Goal: Complete application form

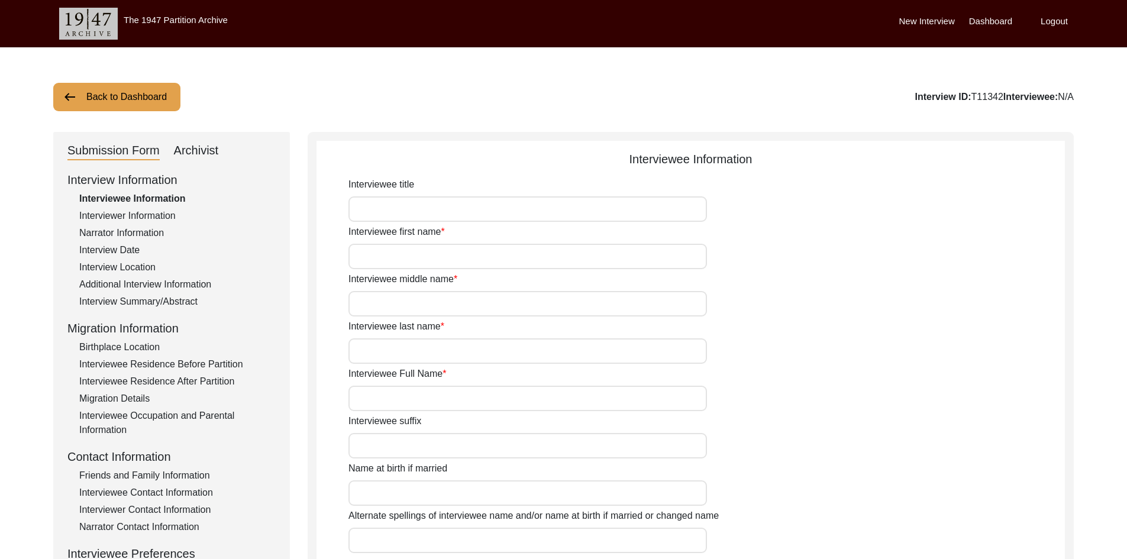
type input "First"
type input "Middle"
type input "Last"
type input "First Middle Last"
type input "Birth Name"
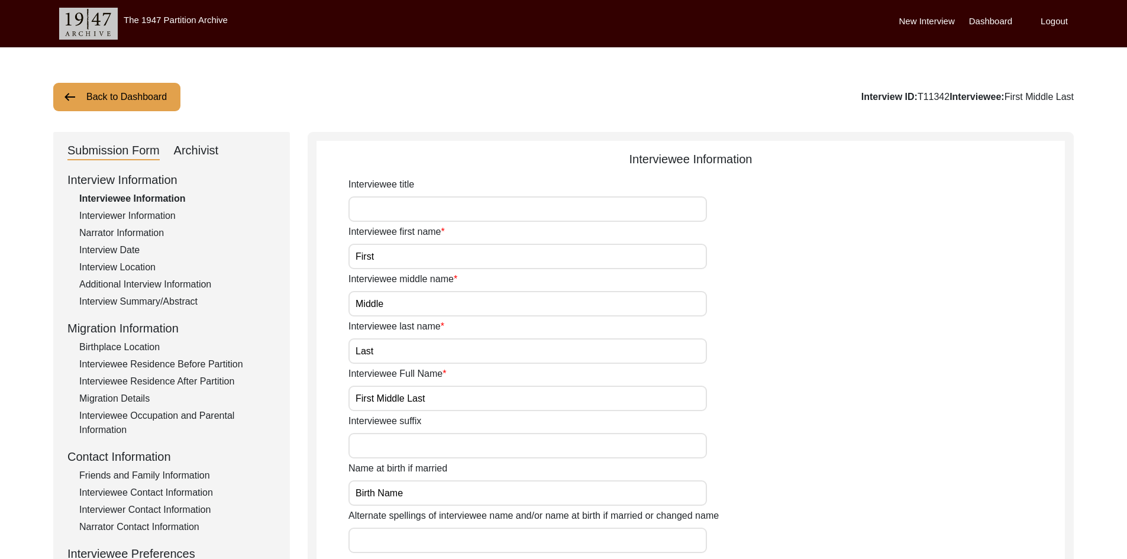
click at [150, 214] on div "Interviewer Information" at bounding box center [177, 216] width 196 height 14
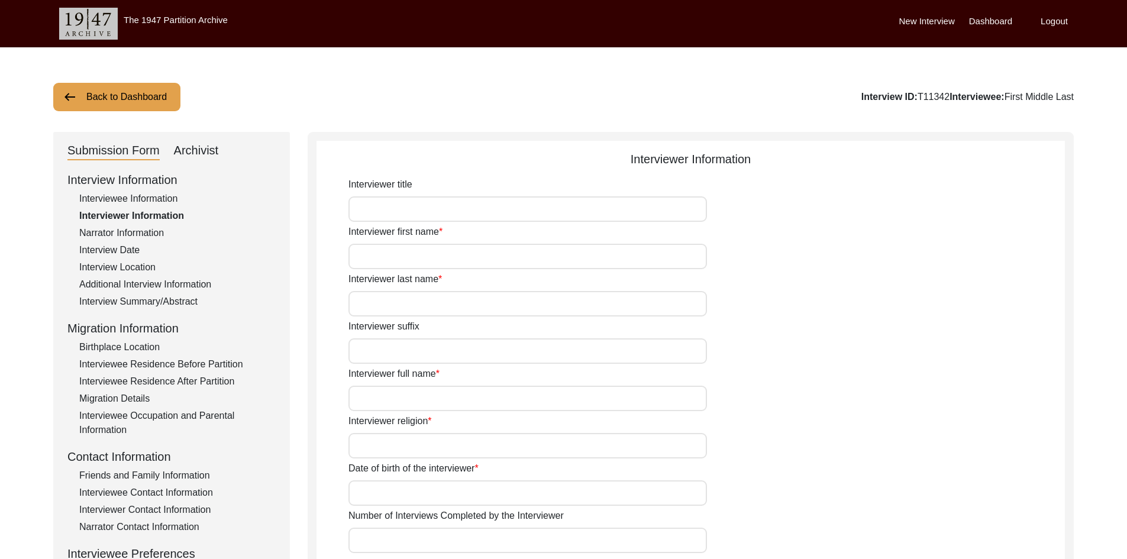
click at [129, 248] on div "Interview Date" at bounding box center [177, 250] width 196 height 14
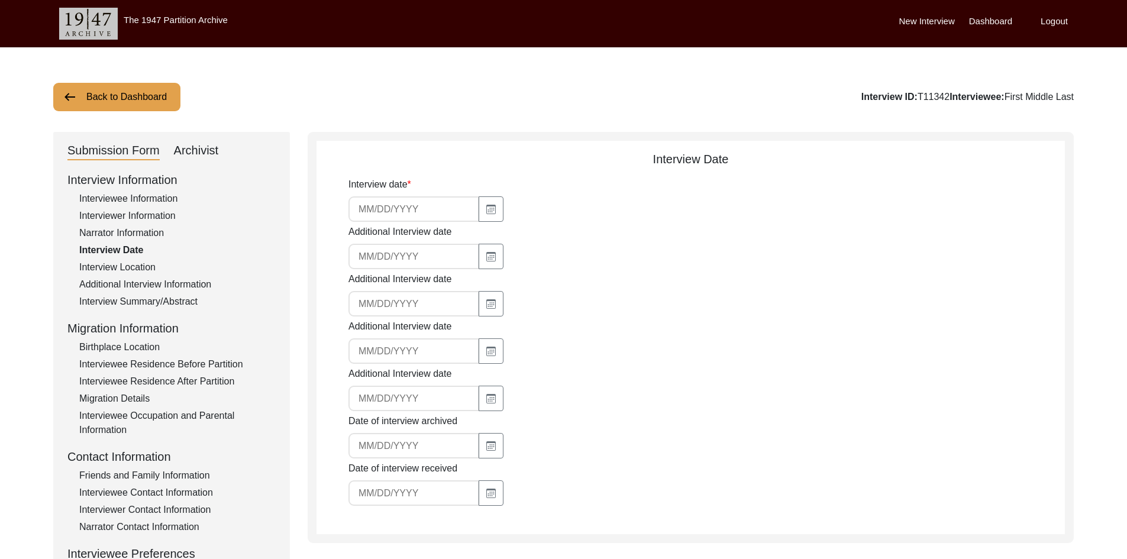
click at [128, 262] on div "Interview Location" at bounding box center [177, 267] width 196 height 14
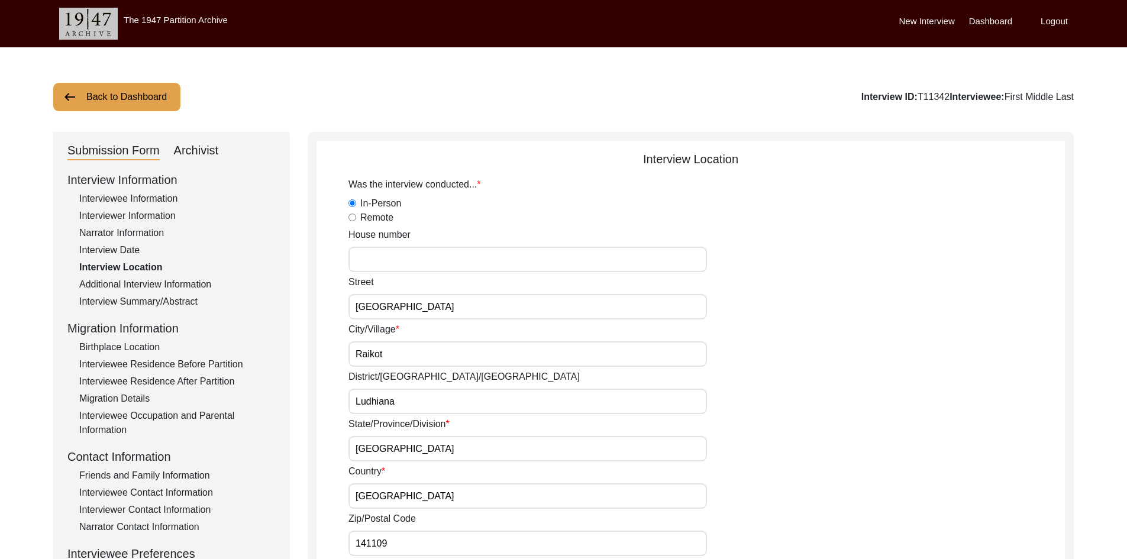
click at [148, 298] on div "Interview Summary/Abstract" at bounding box center [177, 302] width 196 height 14
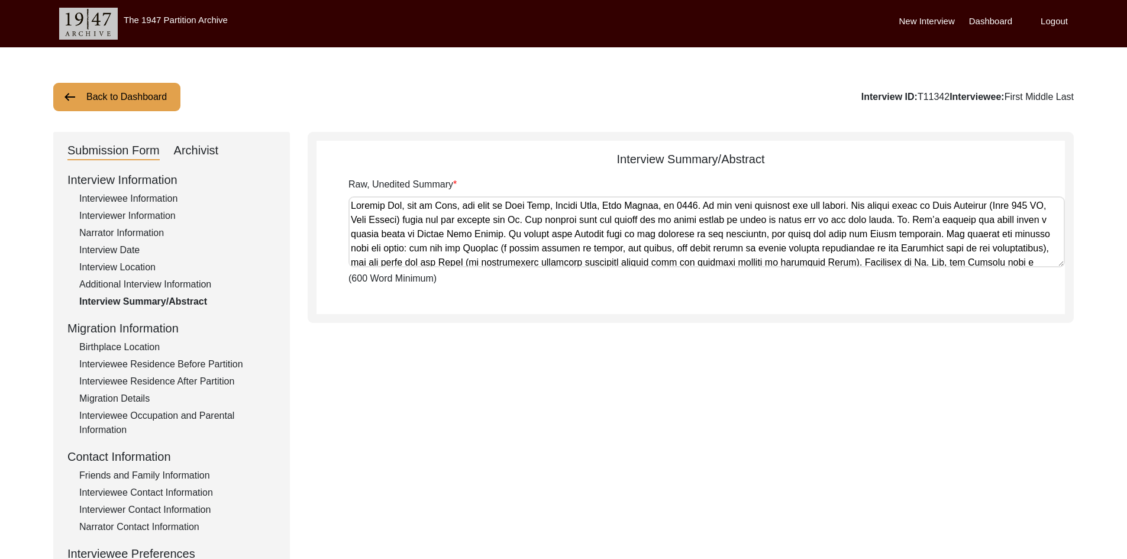
click at [134, 265] on div "Interview Location" at bounding box center [177, 267] width 196 height 14
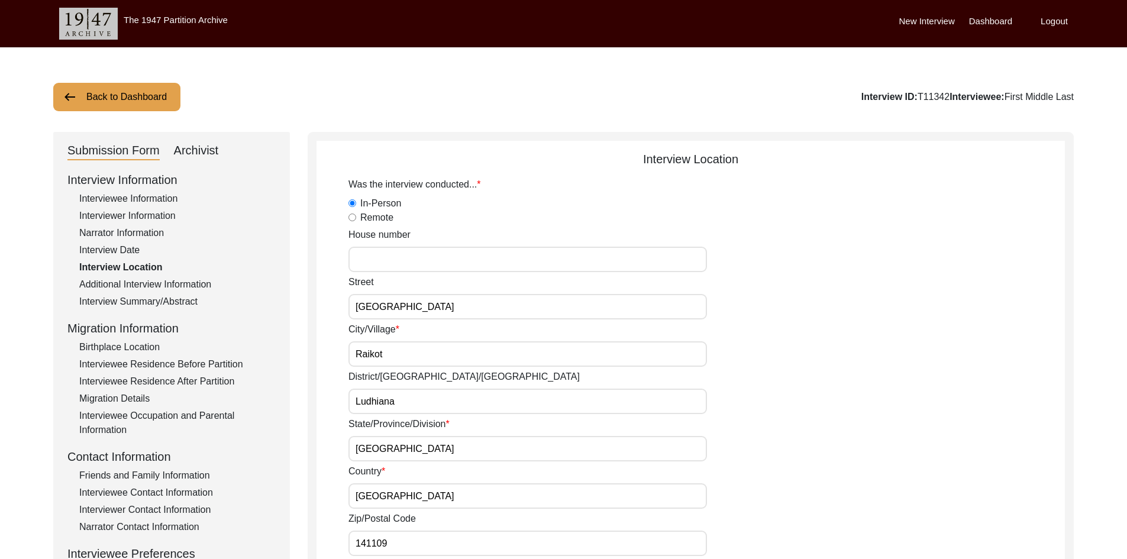
click at [114, 349] on div "Birthplace Location" at bounding box center [177, 347] width 196 height 14
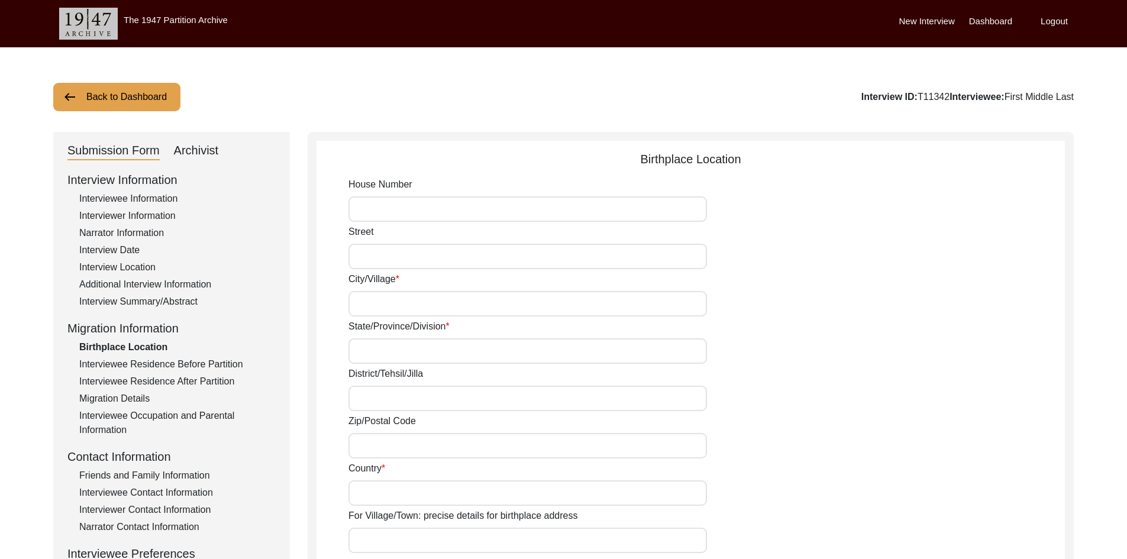
type input "Bhagowal Rd"
type input "Bhagowal"
type input "[GEOGRAPHIC_DATA]"
type input "146113"
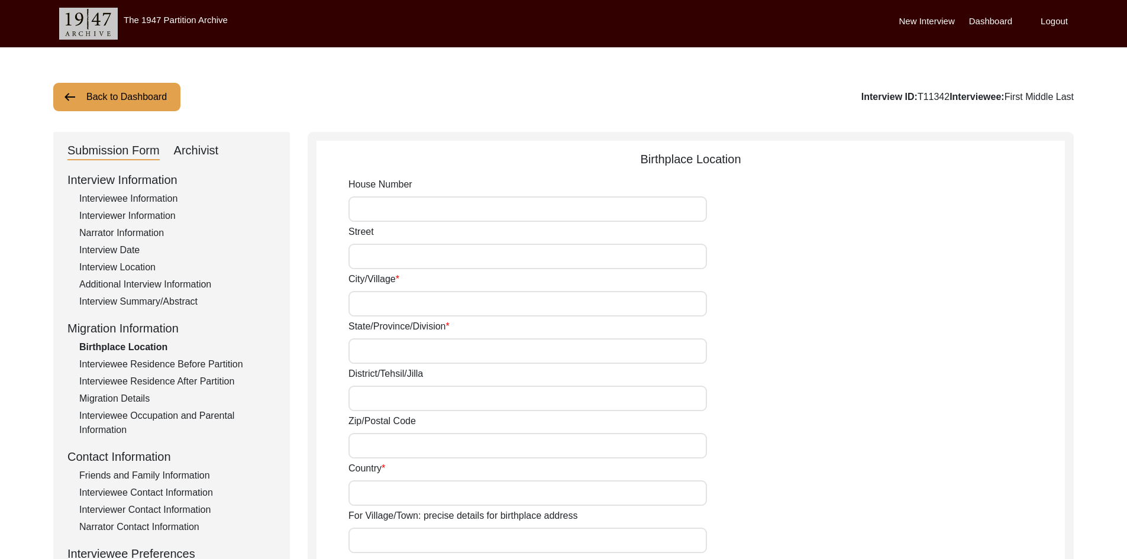
type input "[GEOGRAPHIC_DATA]"
type input "Bhagowal, [GEOGRAPHIC_DATA], [GEOGRAPHIC_DATA], [GEOGRAPHIC_DATA], [GEOGRAPHIC_…"
type input "31.6159"
type input "75.7627"
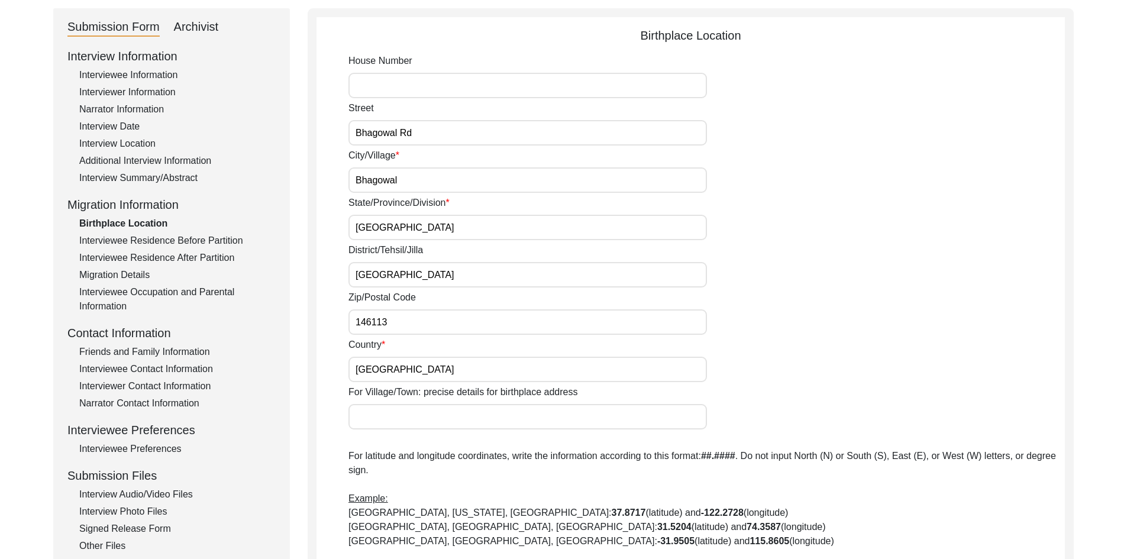
scroll to position [118, 0]
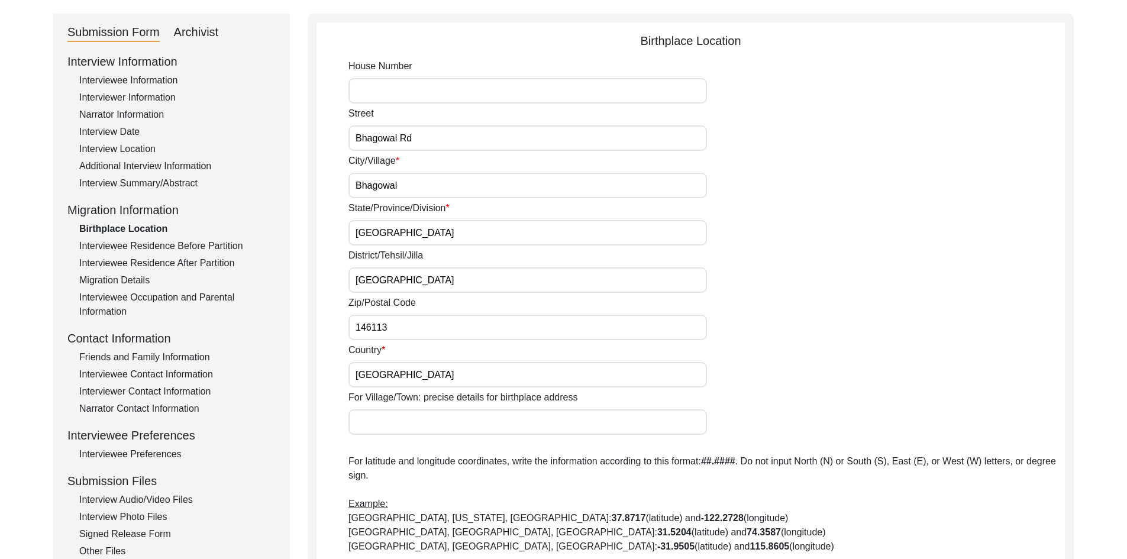
click at [173, 246] on div "Interviewee Residence Before Partition" at bounding box center [177, 246] width 196 height 14
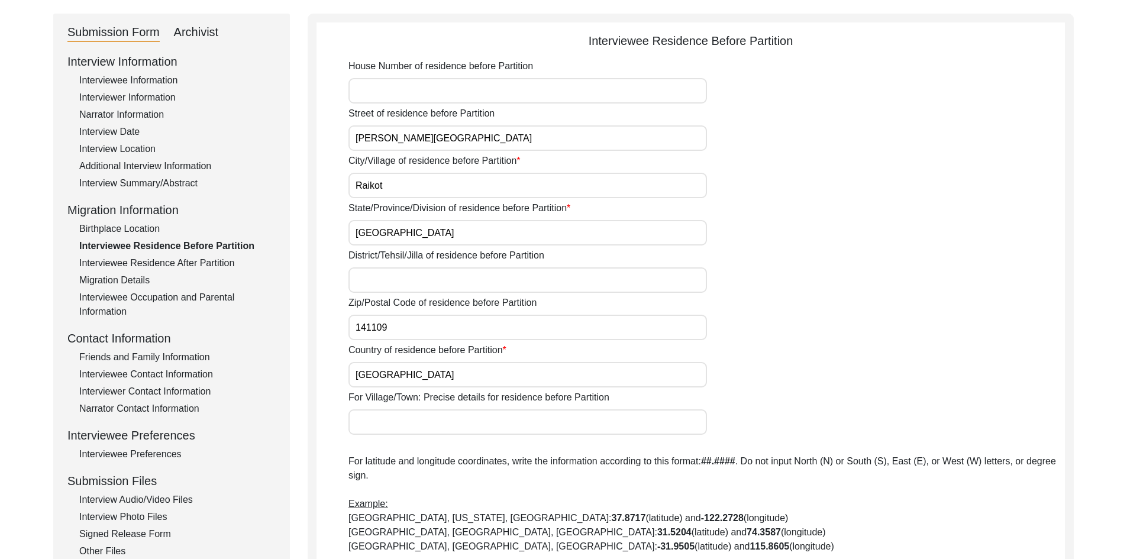
click at [173, 259] on div "Interviewee Residence After Partition" at bounding box center [177, 263] width 196 height 14
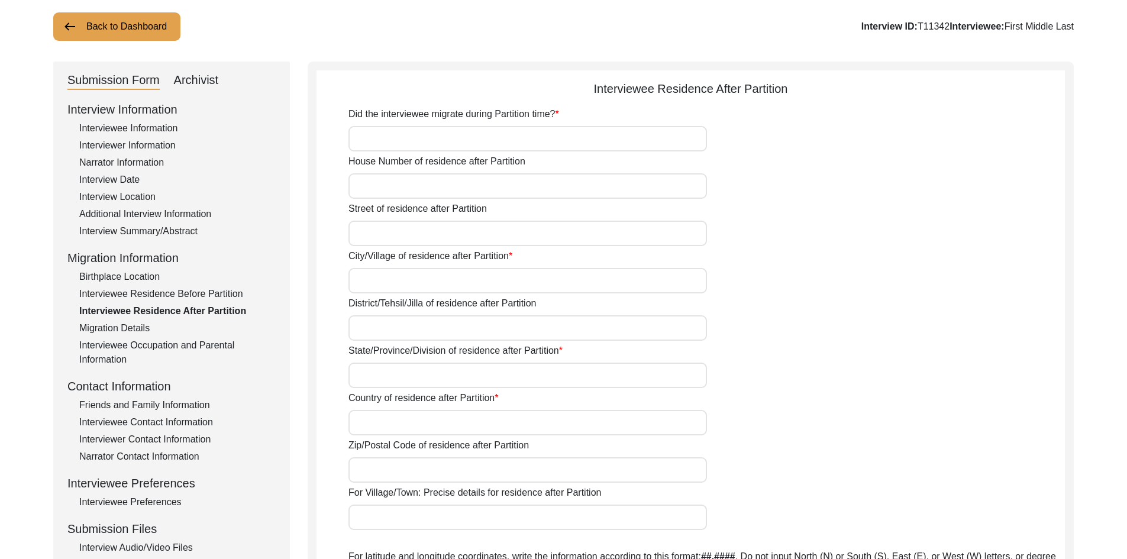
scroll to position [0, 0]
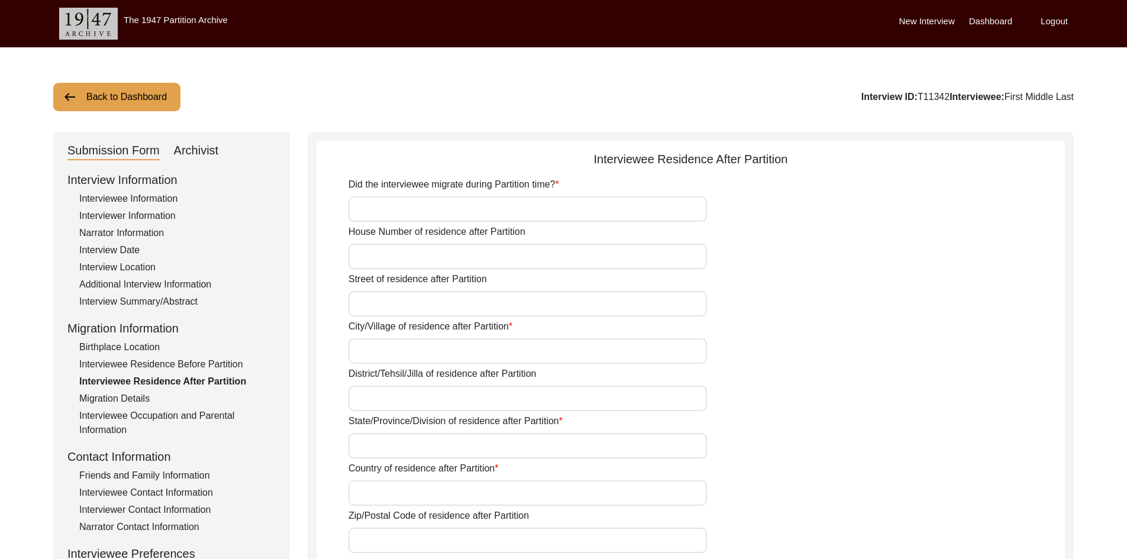
click at [139, 269] on div "Interview Location" at bounding box center [177, 267] width 196 height 14
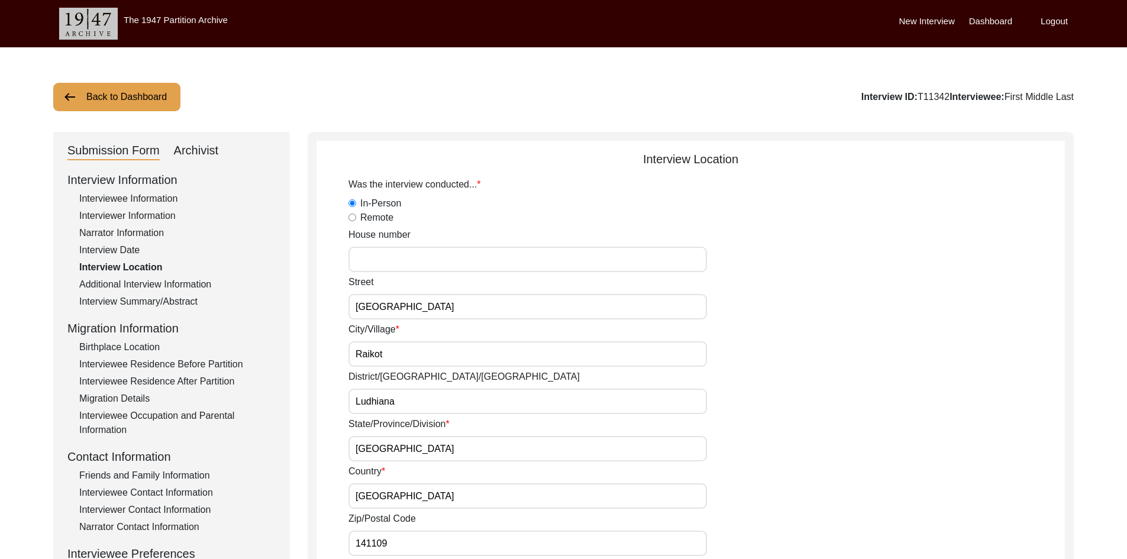
click at [128, 345] on div "Birthplace Location" at bounding box center [177, 347] width 196 height 14
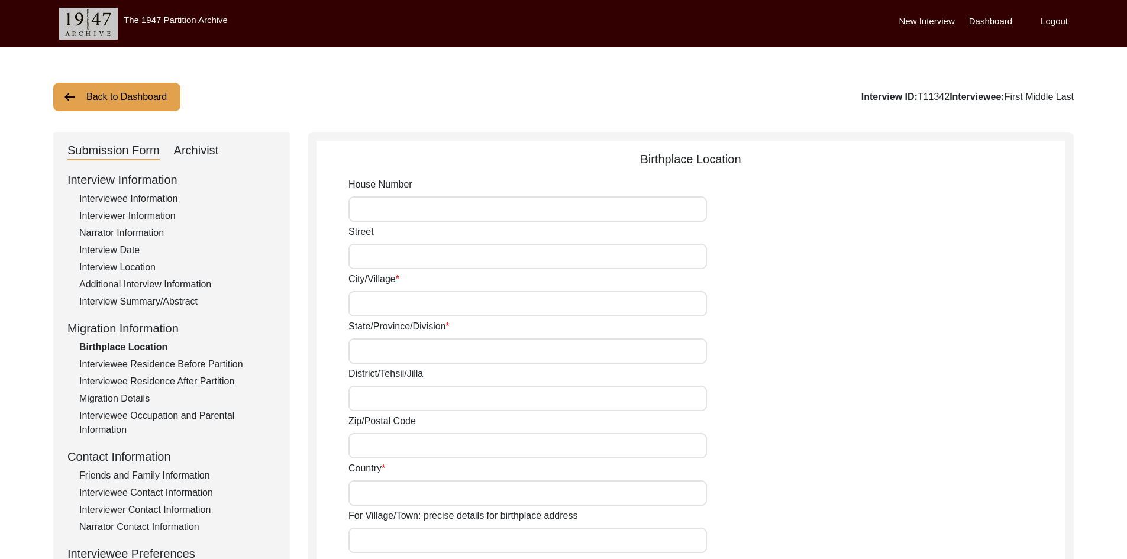
type input "Bhagowal Rd"
type input "Bhagowal"
type input "[GEOGRAPHIC_DATA]"
type input "146113"
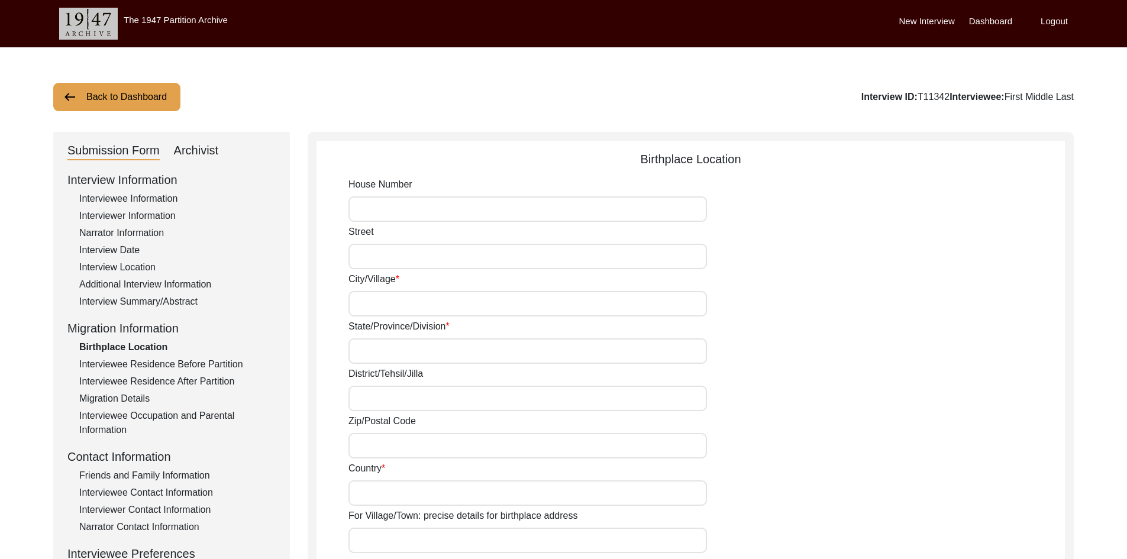
type input "[GEOGRAPHIC_DATA]"
type input "Bhagowal, [GEOGRAPHIC_DATA], [GEOGRAPHIC_DATA], [GEOGRAPHIC_DATA], [GEOGRAPHIC_…"
type input "31.6159"
type input "75.7627"
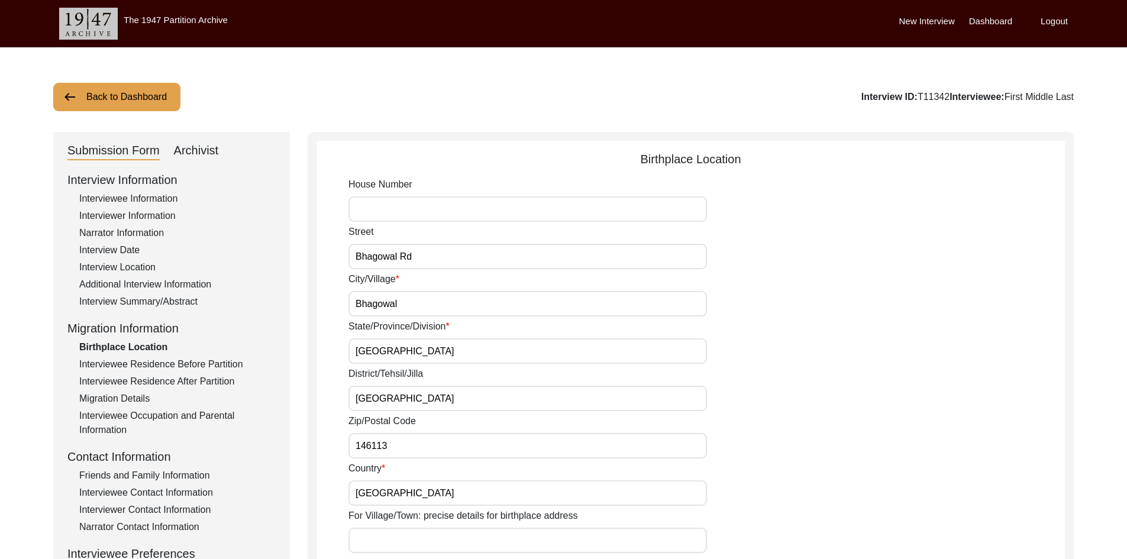
click at [125, 363] on div "Interviewee Residence Before Partition" at bounding box center [177, 364] width 196 height 14
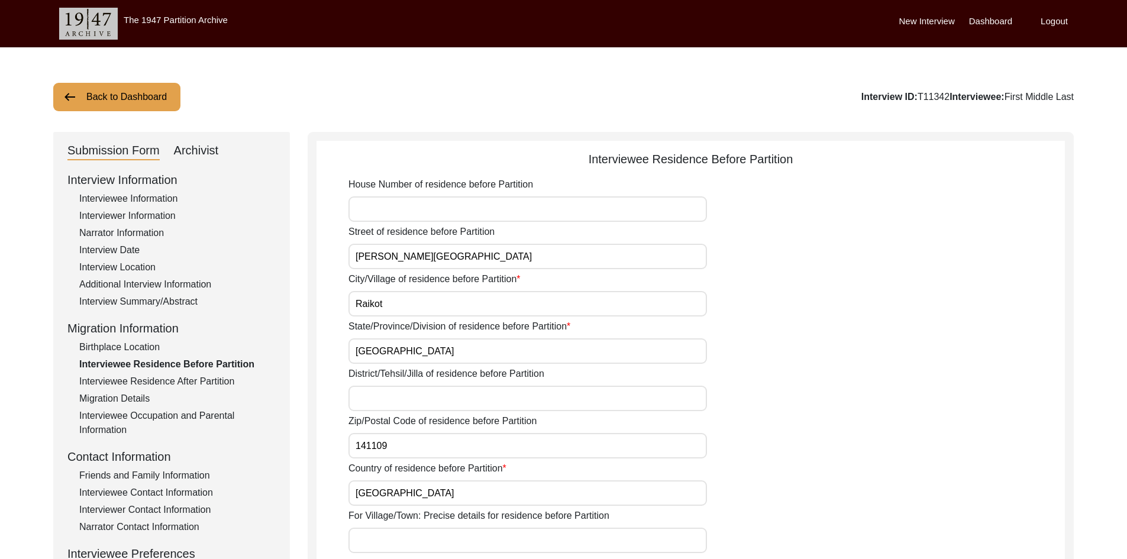
click at [124, 380] on div "Interviewee Residence After Partition" at bounding box center [177, 382] width 196 height 14
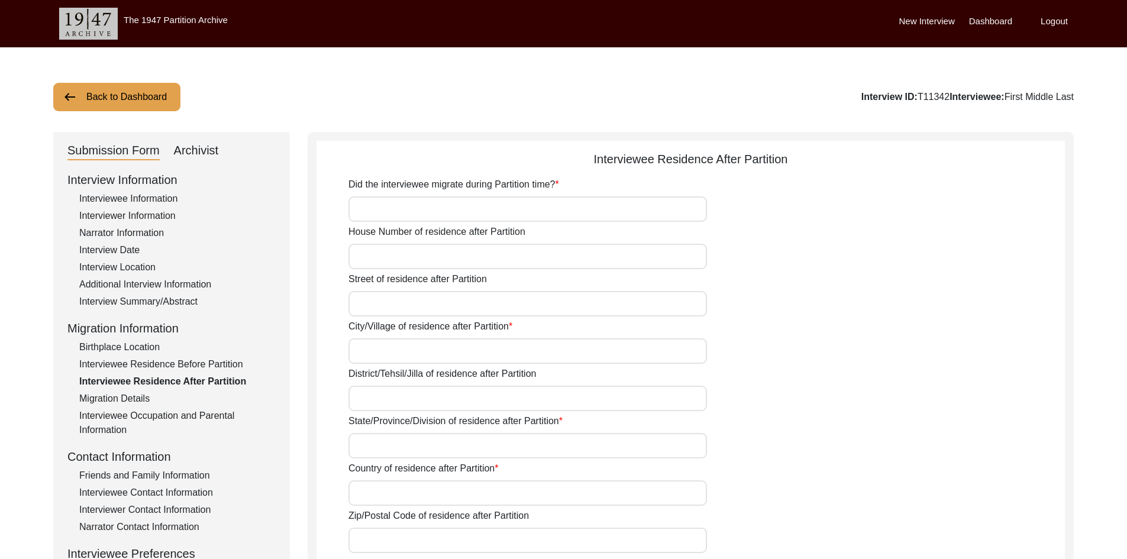
click at [207, 366] on div "Interviewee Residence Before Partition" at bounding box center [177, 364] width 196 height 14
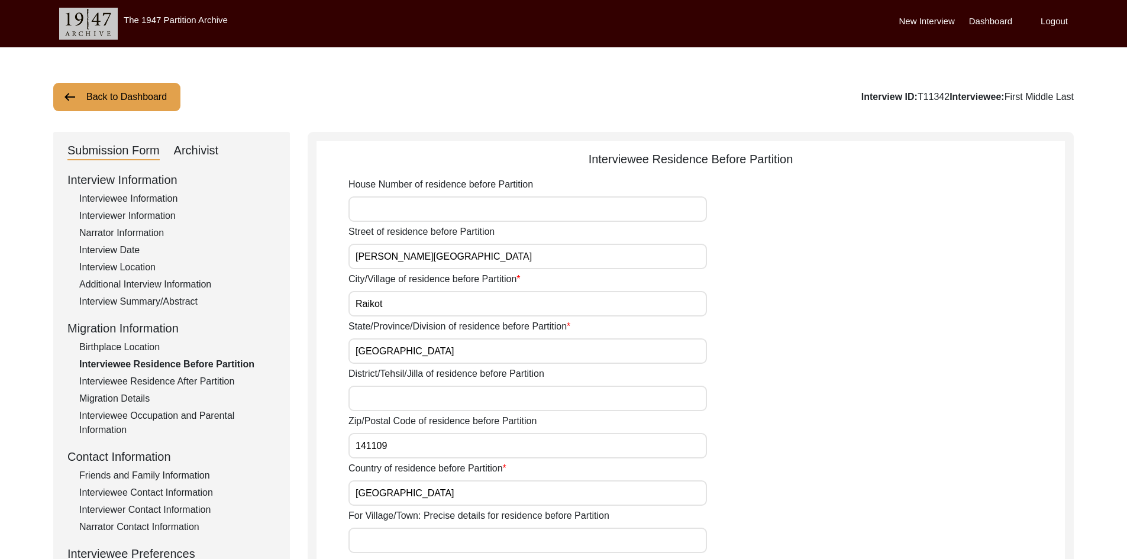
click at [205, 376] on div "Interviewee Residence After Partition" at bounding box center [177, 382] width 196 height 14
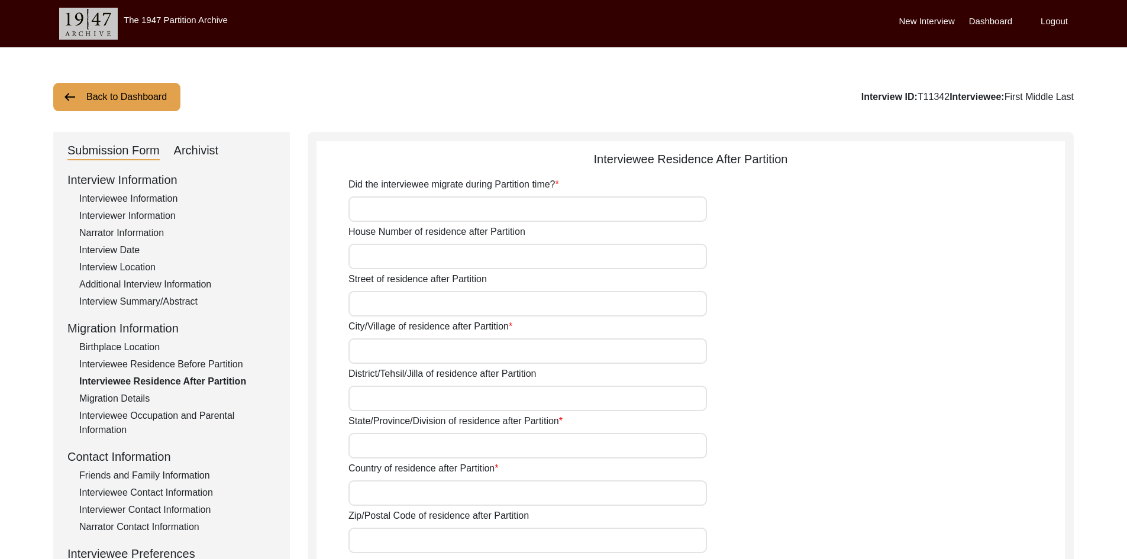
click at [205, 363] on div "Interviewee Residence Before Partition" at bounding box center [177, 364] width 196 height 14
type input "[PERSON_NAME][GEOGRAPHIC_DATA]"
type input "Raikot"
type input "[GEOGRAPHIC_DATA]"
type input "141109"
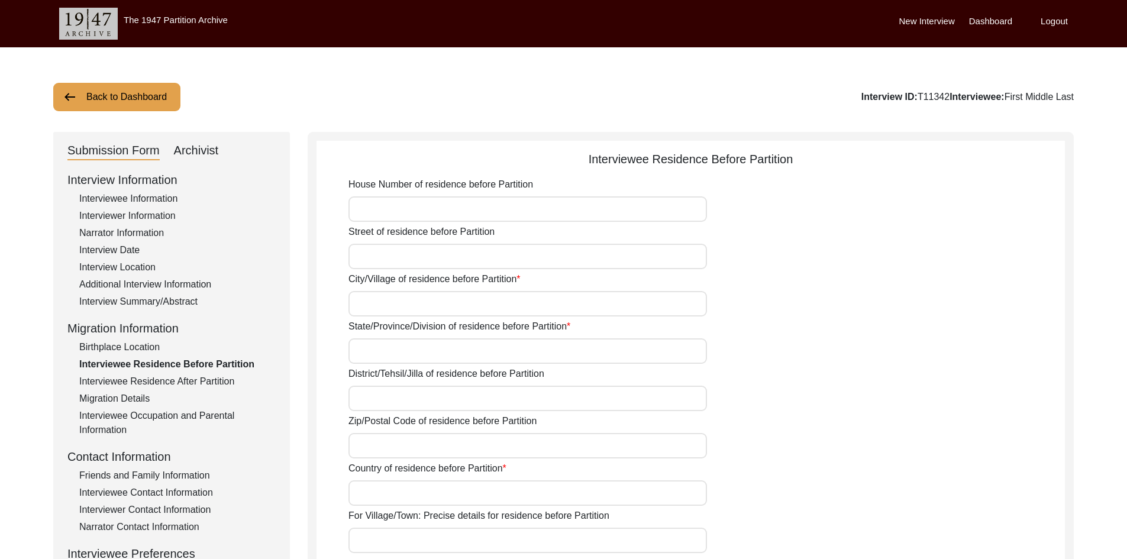
type input "[GEOGRAPHIC_DATA]"
type input "[GEOGRAPHIC_DATA], [GEOGRAPHIC_DATA], [GEOGRAPHIC_DATA]"
type input "30.6536"
type input "75.5917"
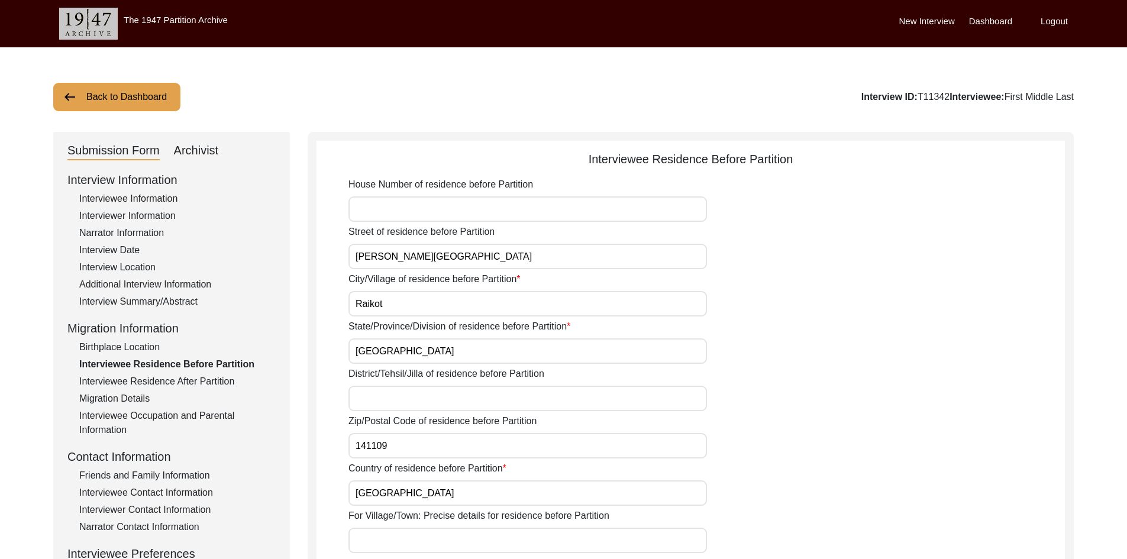
click at [204, 379] on div "Interviewee Residence After Partition" at bounding box center [177, 382] width 196 height 14
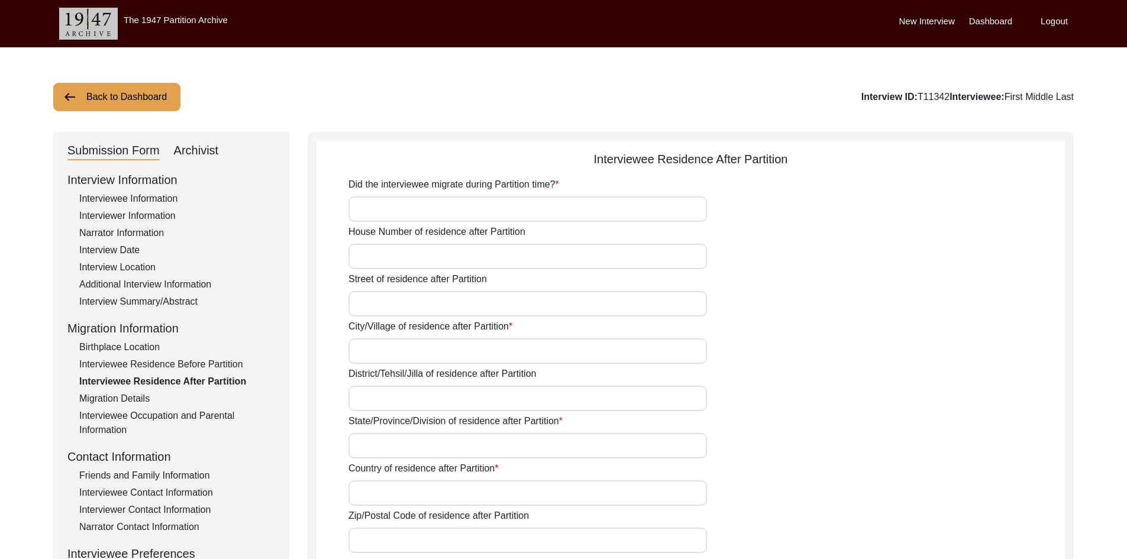
click at [208, 362] on div "Interviewee Residence Before Partition" at bounding box center [177, 364] width 196 height 14
type input "[PERSON_NAME][GEOGRAPHIC_DATA]"
type input "Raikot"
type input "[GEOGRAPHIC_DATA]"
type input "141109"
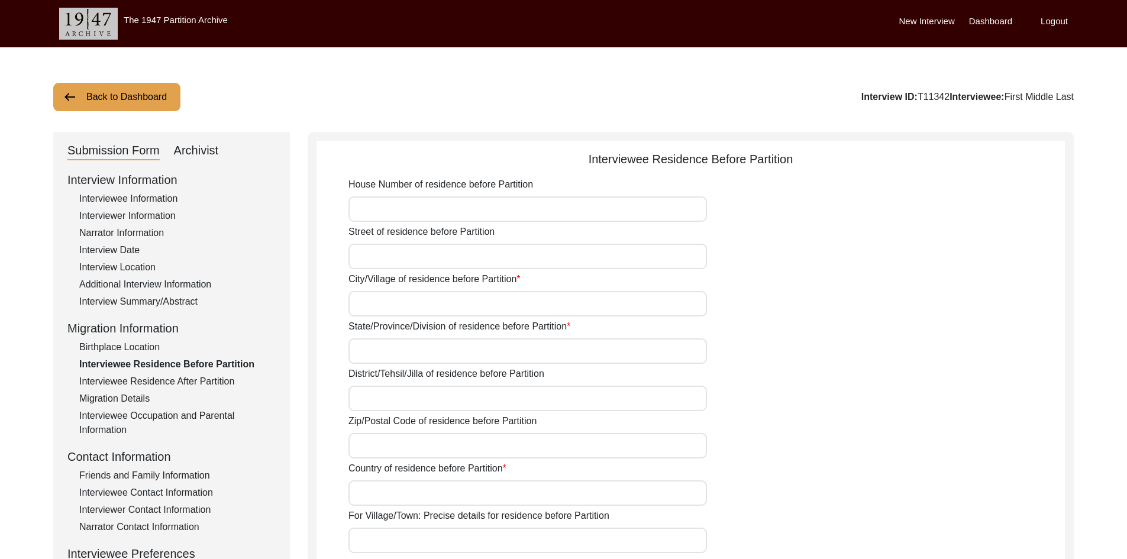
type input "[GEOGRAPHIC_DATA]"
type input "[GEOGRAPHIC_DATA], [GEOGRAPHIC_DATA], [GEOGRAPHIC_DATA]"
type input "30.6536"
type input "75.5917"
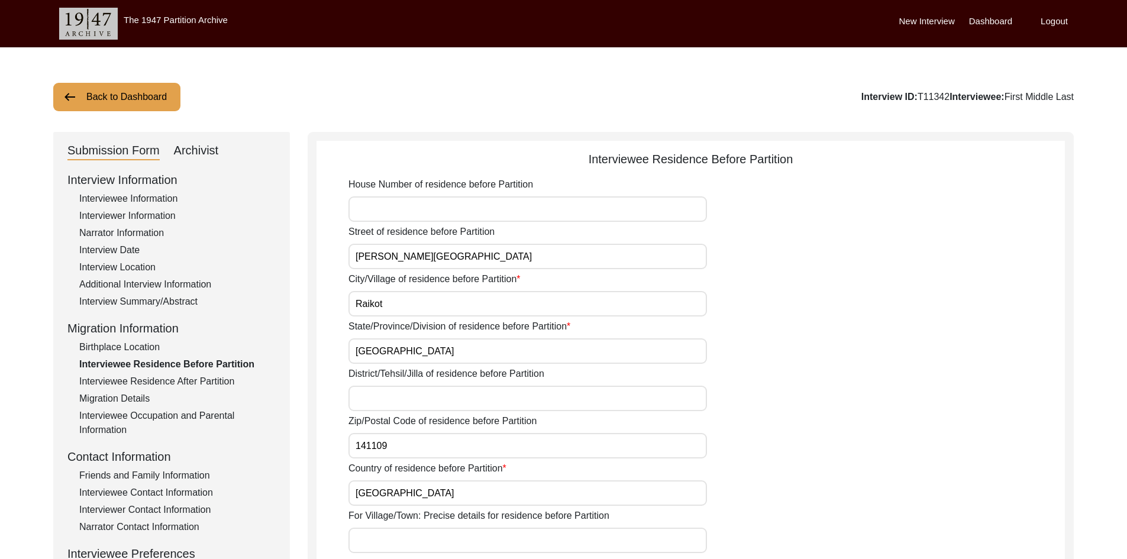
click at [208, 379] on div "Interviewee Residence After Partition" at bounding box center [177, 382] width 196 height 14
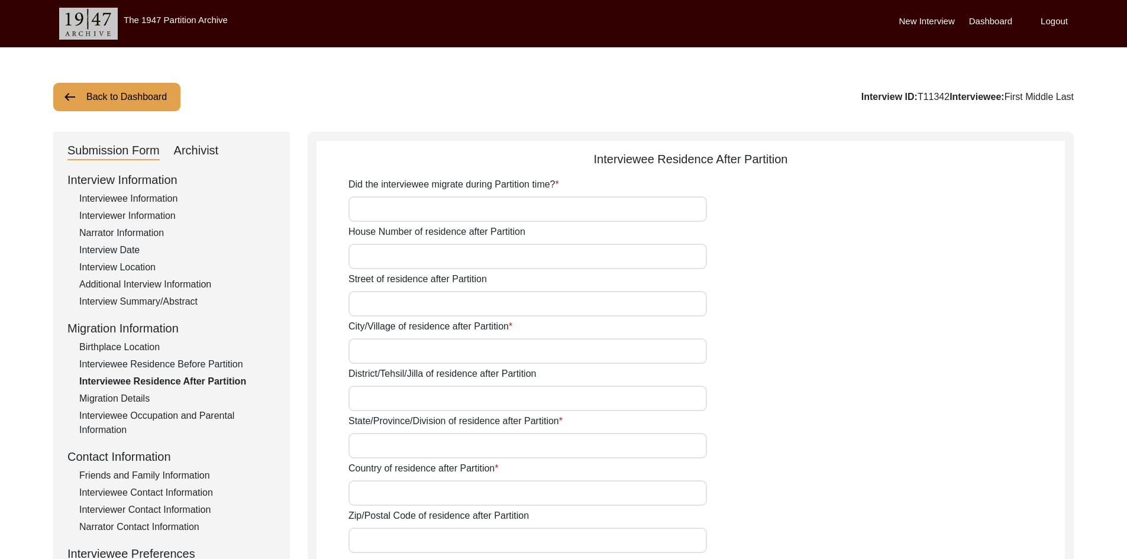
scroll to position [59, 0]
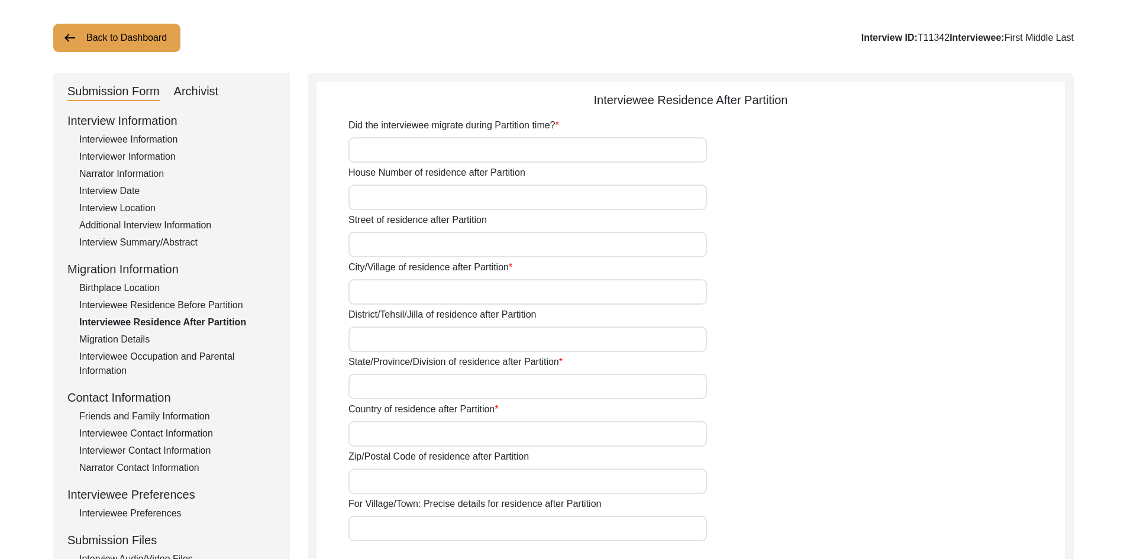
click at [149, 288] on div "Birthplace Location" at bounding box center [177, 288] width 196 height 14
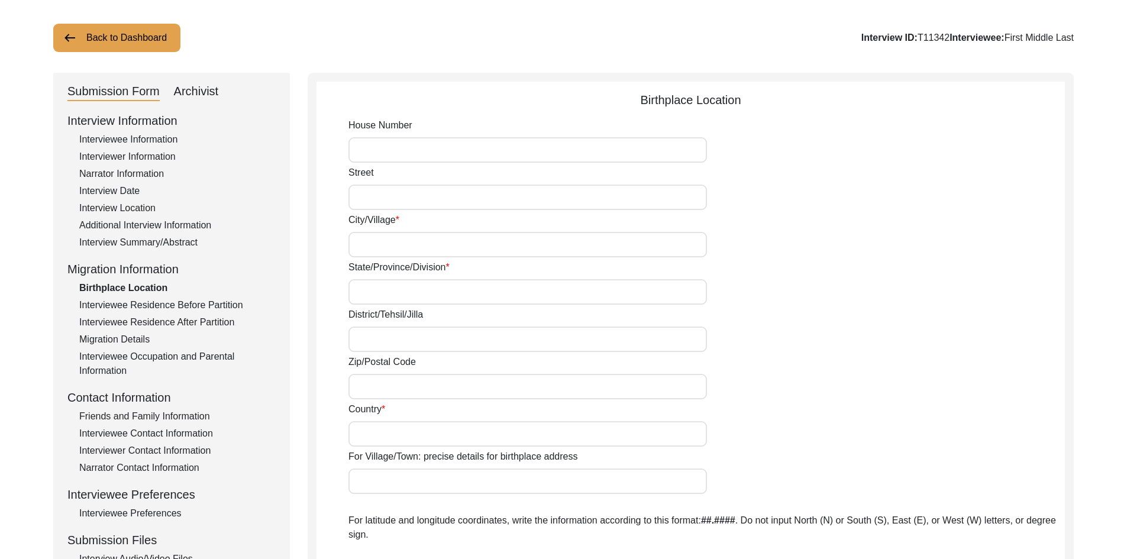
type input "Bhagowal Rd"
type input "Bhagowal"
type input "[GEOGRAPHIC_DATA]"
type input "146113"
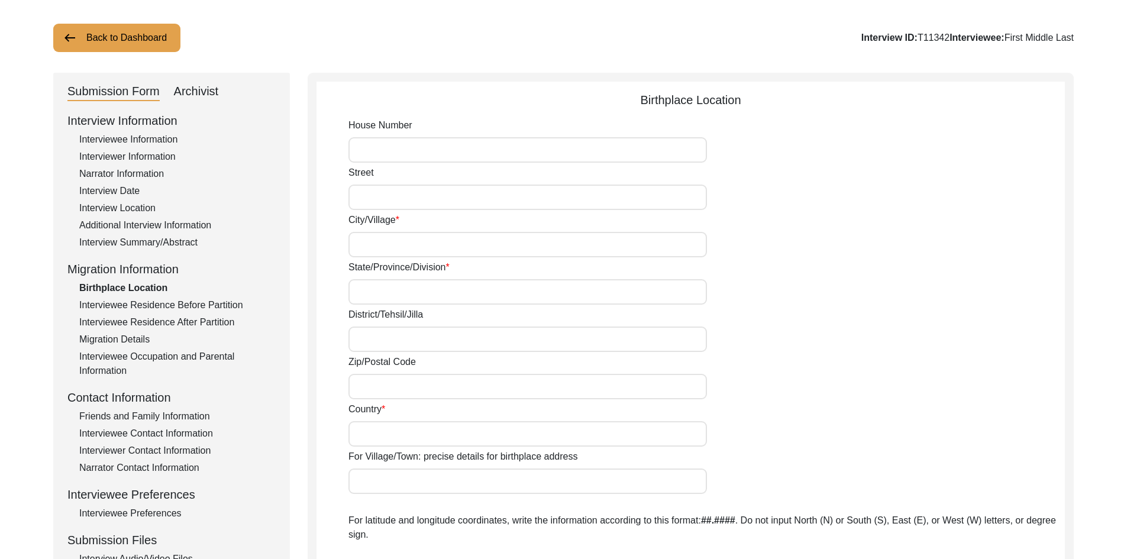
type input "[GEOGRAPHIC_DATA]"
type input "Bhagowal, [GEOGRAPHIC_DATA], [GEOGRAPHIC_DATA], [GEOGRAPHIC_DATA], [GEOGRAPHIC_…"
type input "31.6159"
type input "75.7627"
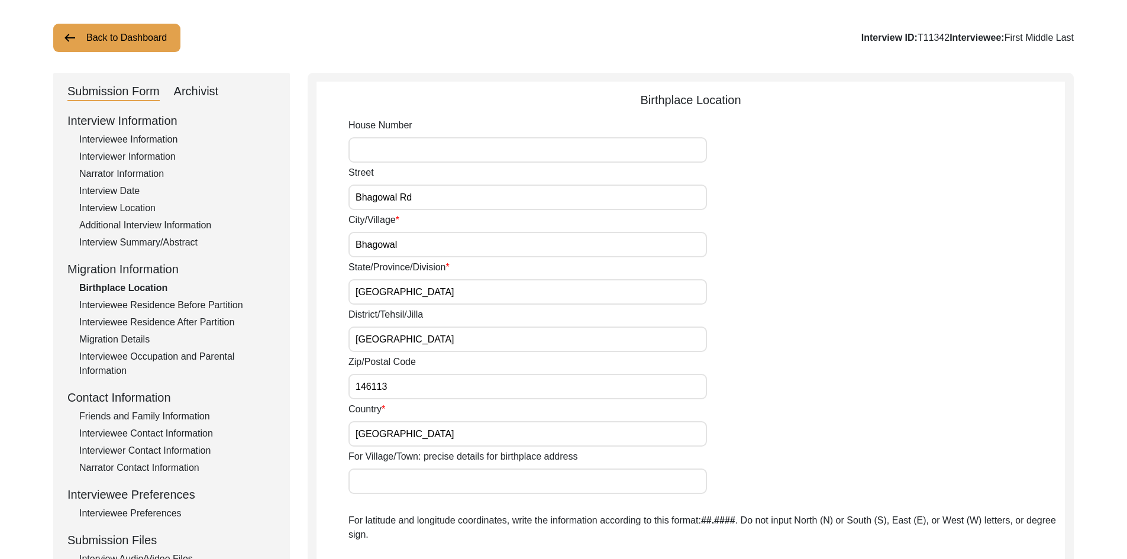
click at [143, 302] on div "Interviewee Residence Before Partition" at bounding box center [177, 305] width 196 height 14
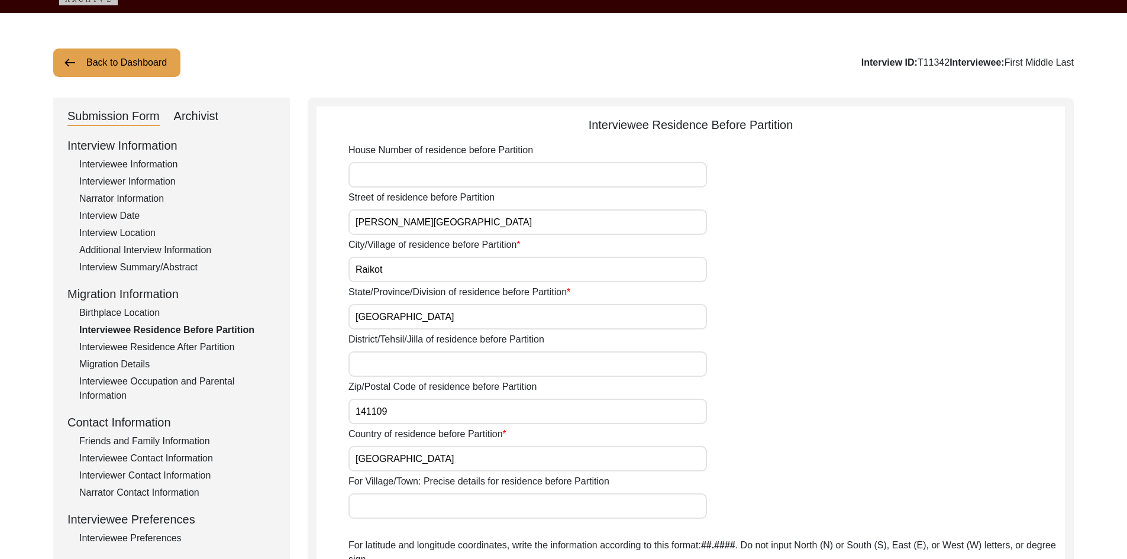
scroll to position [0, 0]
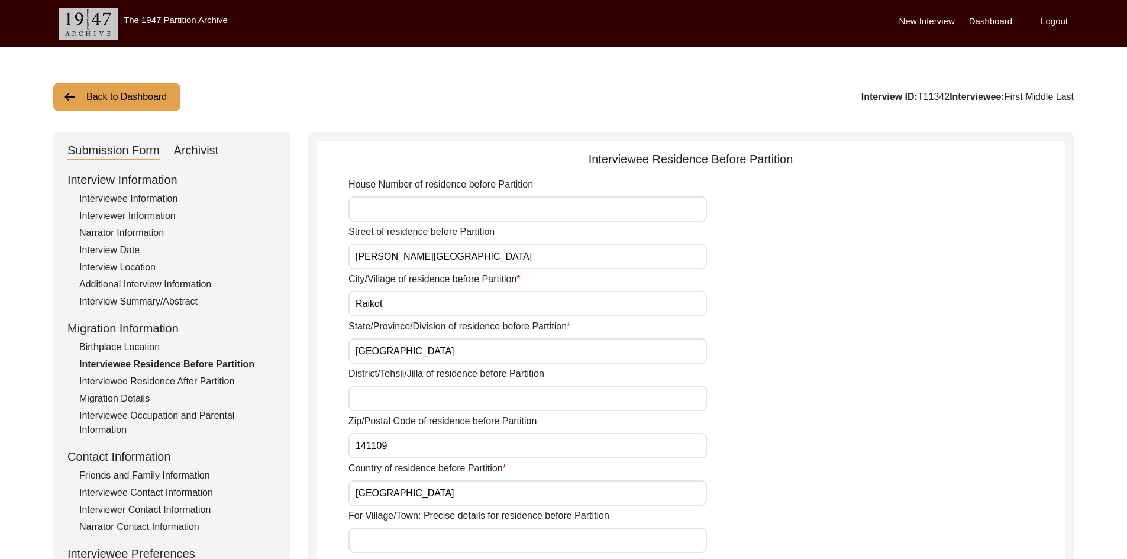
click at [140, 95] on button "Back to Dashboard" at bounding box center [116, 97] width 127 height 28
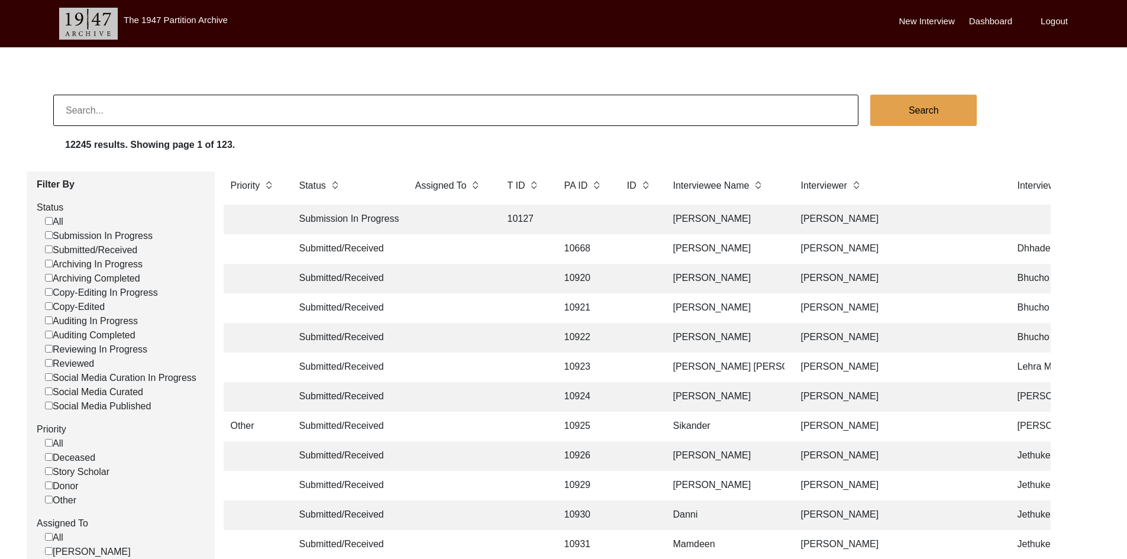
click at [433, 276] on td at bounding box center [449, 279] width 83 height 30
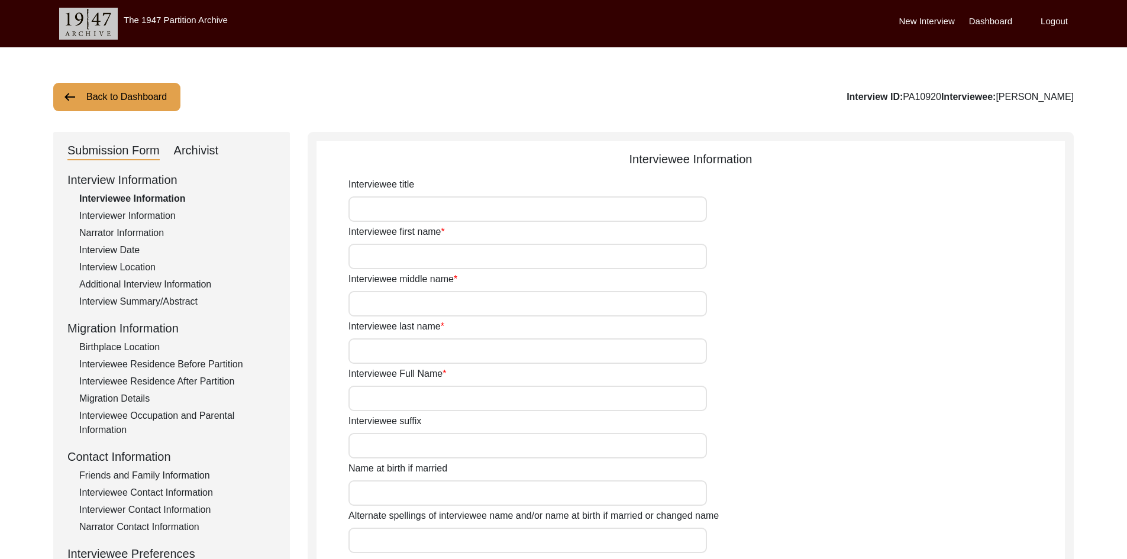
type input "[PERSON_NAME]"
type input "Kaur"
type input "Na"
type input "[PERSON_NAME]"
type input "[DATE]-[DATE]"
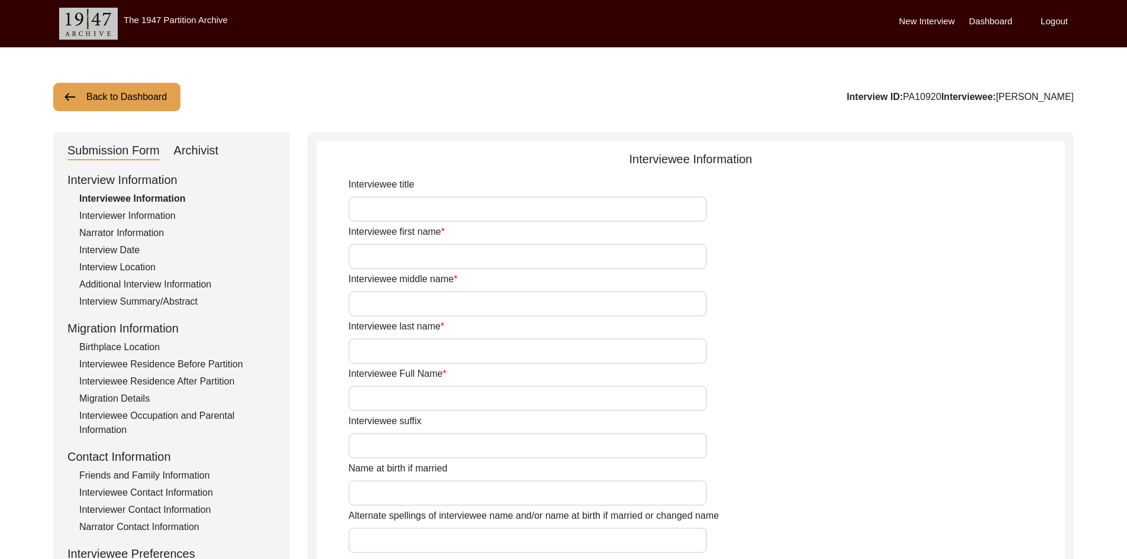
type input "81-82"
type input "[DEMOGRAPHIC_DATA]"
click at [129, 250] on div "Interview Date" at bounding box center [177, 250] width 196 height 14
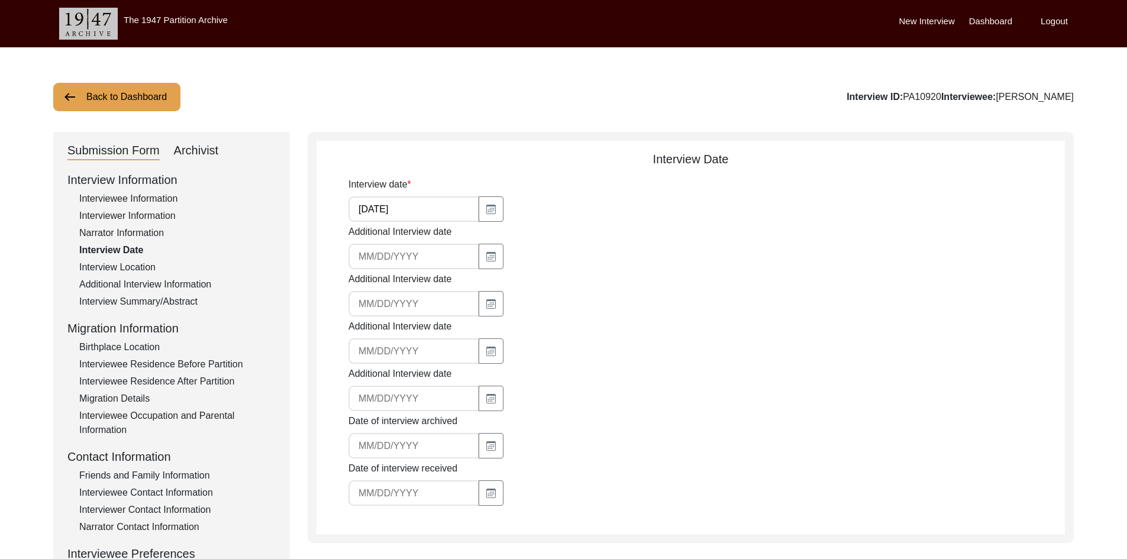
click at [124, 268] on div "Interview Location" at bounding box center [177, 267] width 196 height 14
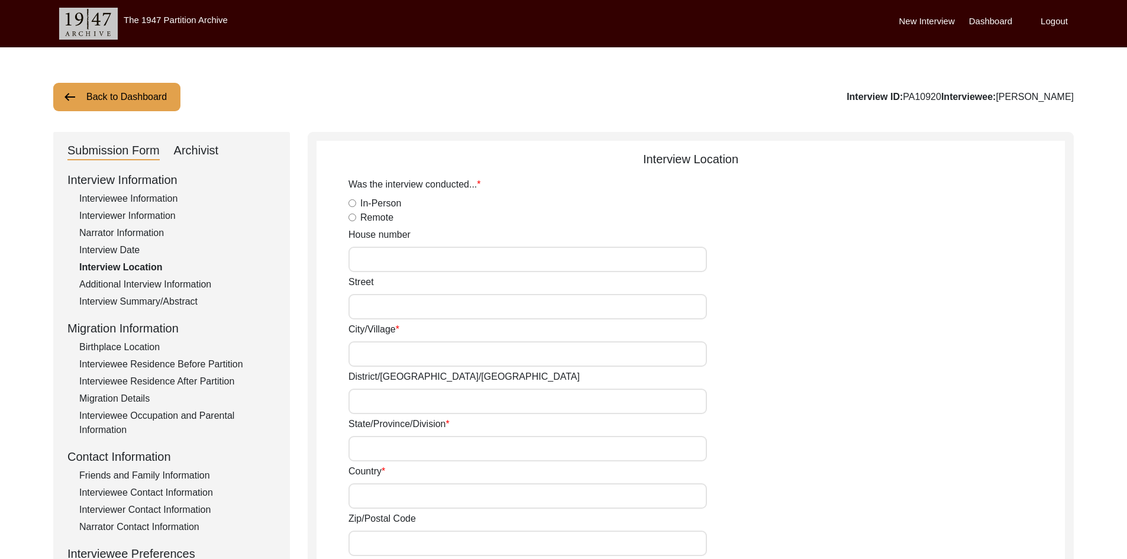
radio input "true"
type input "Bhucho khurd"
type input "Bathinda"
type input "[GEOGRAPHIC_DATA]"
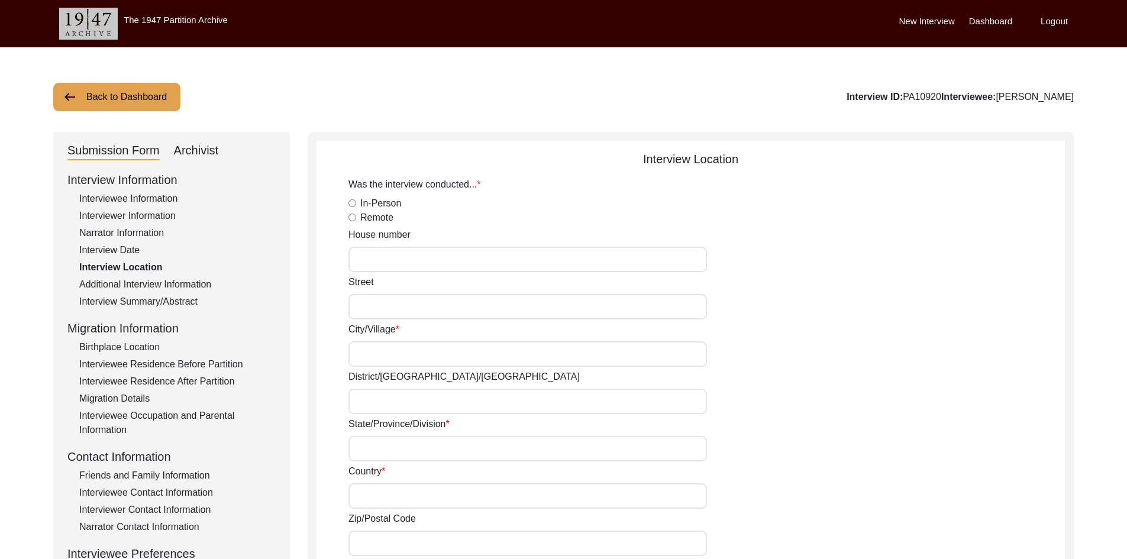
type input "Bhucho khurd [GEOGRAPHIC_DATA] [GEOGRAPHIC_DATA] [GEOGRAPHIC_DATA]"
type input "000000"
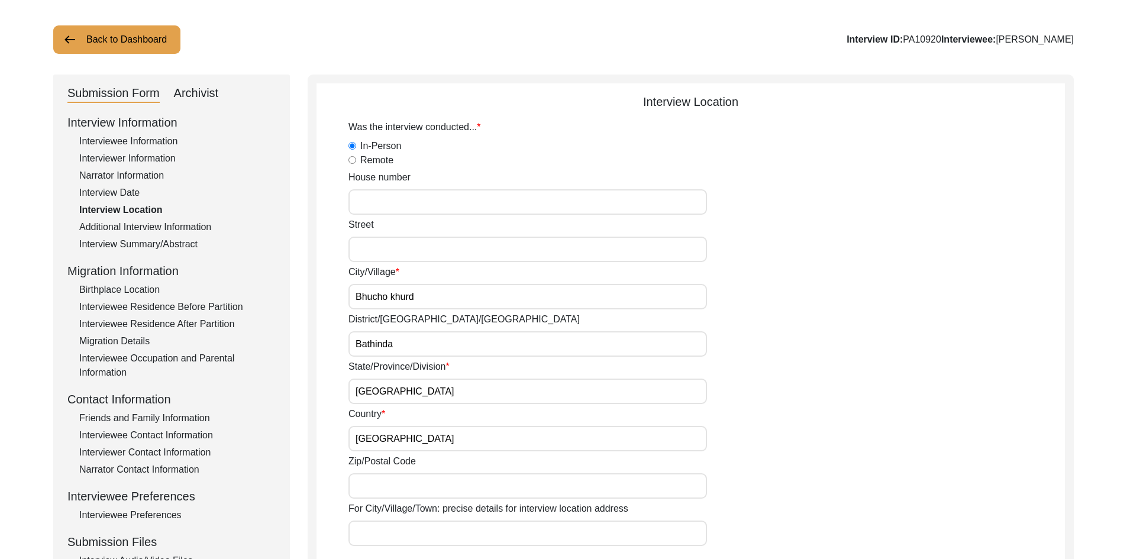
scroll to position [118, 0]
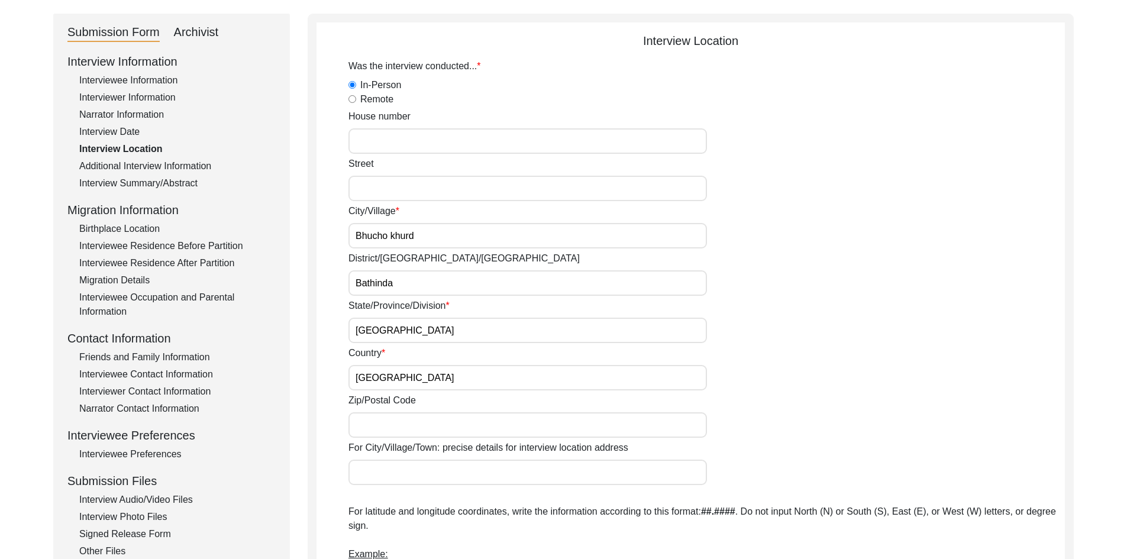
click at [120, 231] on div "Birthplace Location" at bounding box center [177, 229] width 196 height 14
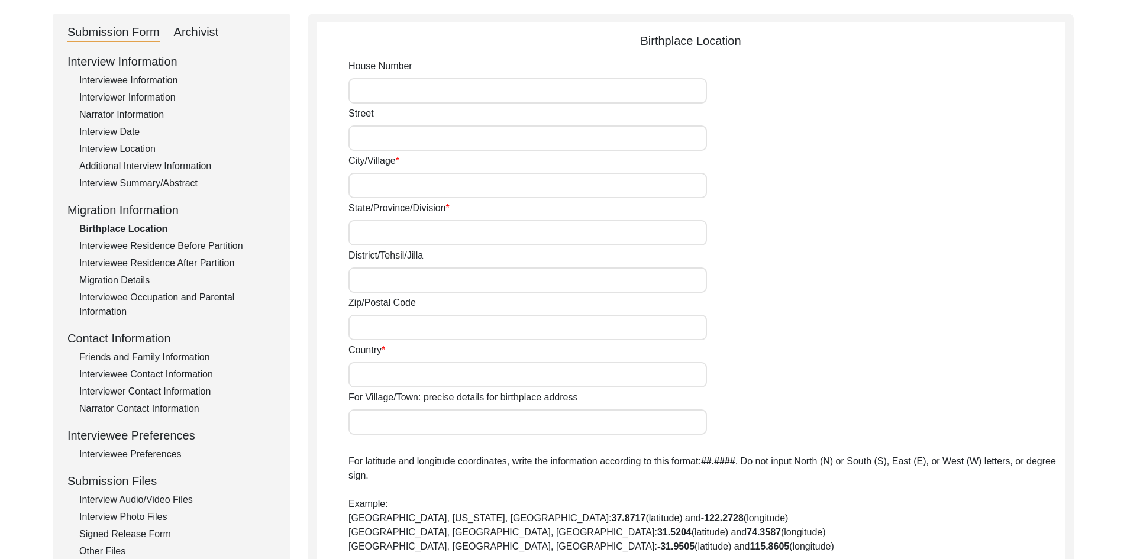
type input "Jodhpur [PERSON_NAME]"
type input "[GEOGRAPHIC_DATA]"
type input "Barnala"
type input "[GEOGRAPHIC_DATA]"
type input "Jodhpur [GEOGRAPHIC_DATA] [GEOGRAPHIC_DATA] [GEOGRAPHIC_DATA] [GEOGRAPHIC_DATA]"
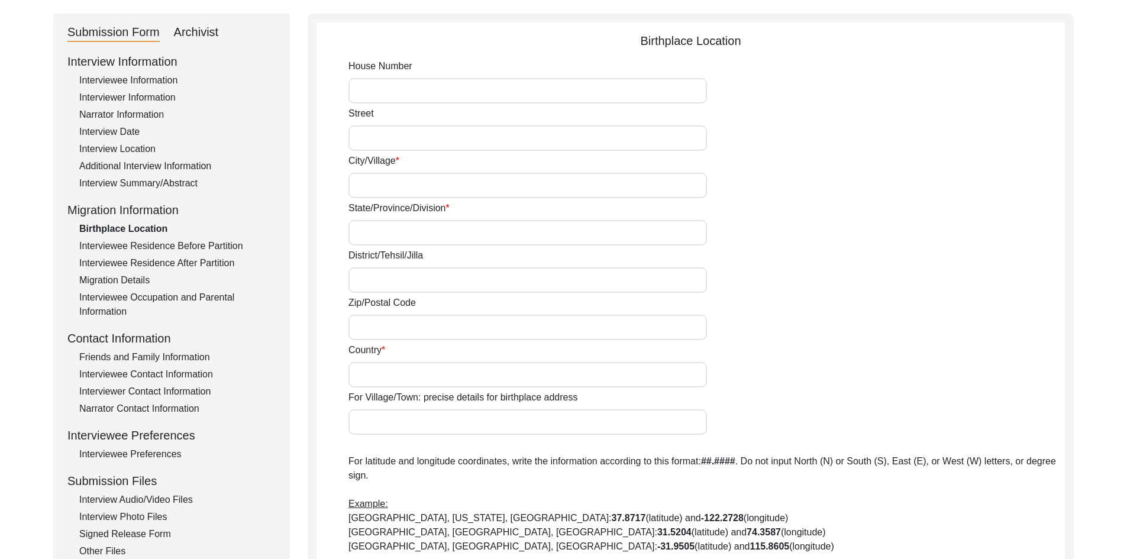
type input "000000"
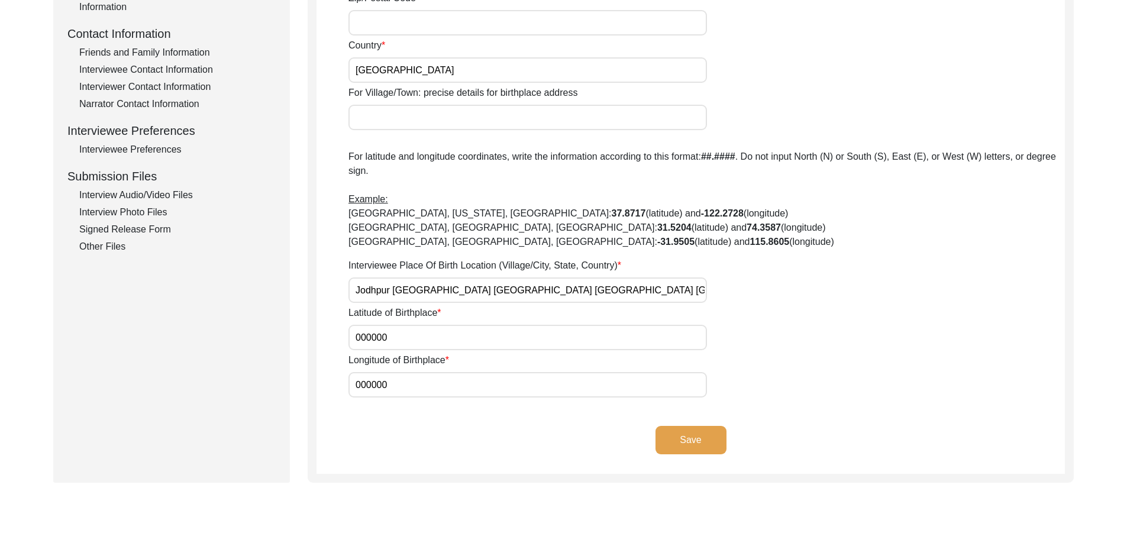
scroll to position [516, 0]
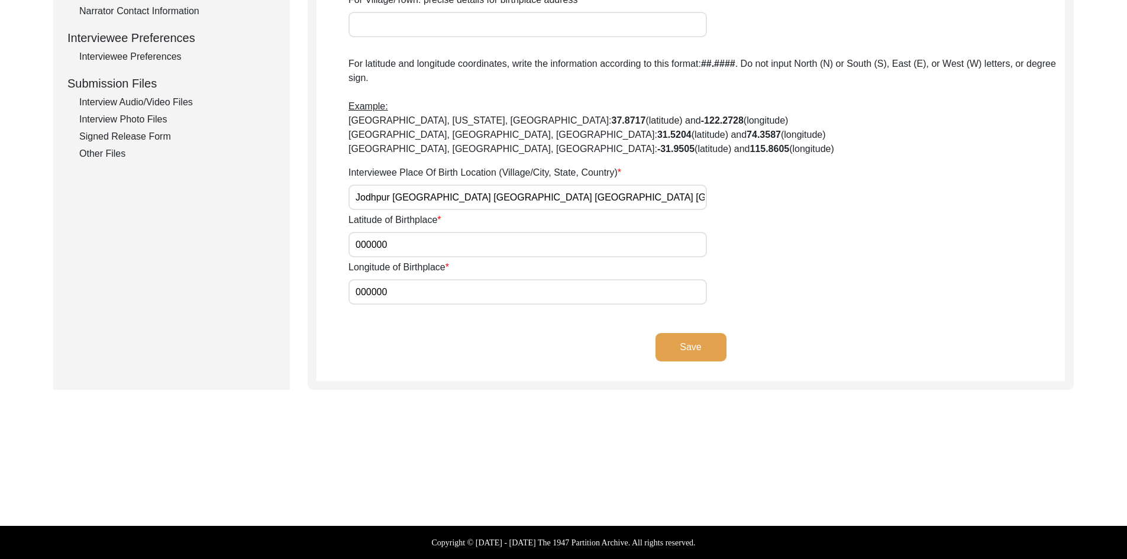
drag, startPoint x: 526, startPoint y: 196, endPoint x: 346, endPoint y: 199, distance: 179.9
click at [346, 199] on app-birthplace-location "Birthplace Location House [GEOGRAPHIC_DATA]/Village [GEOGRAPHIC_DATA] [PERSON_N…" at bounding box center [691, 7] width 748 height 747
drag, startPoint x: 402, startPoint y: 241, endPoint x: 330, endPoint y: 245, distance: 72.3
click at [330, 245] on app-birthplace-location "Birthplace Location House [GEOGRAPHIC_DATA]/Village [GEOGRAPHIC_DATA] [PERSON_N…" at bounding box center [691, 7] width 748 height 747
drag, startPoint x: 362, startPoint y: 292, endPoint x: 325, endPoint y: 283, distance: 37.6
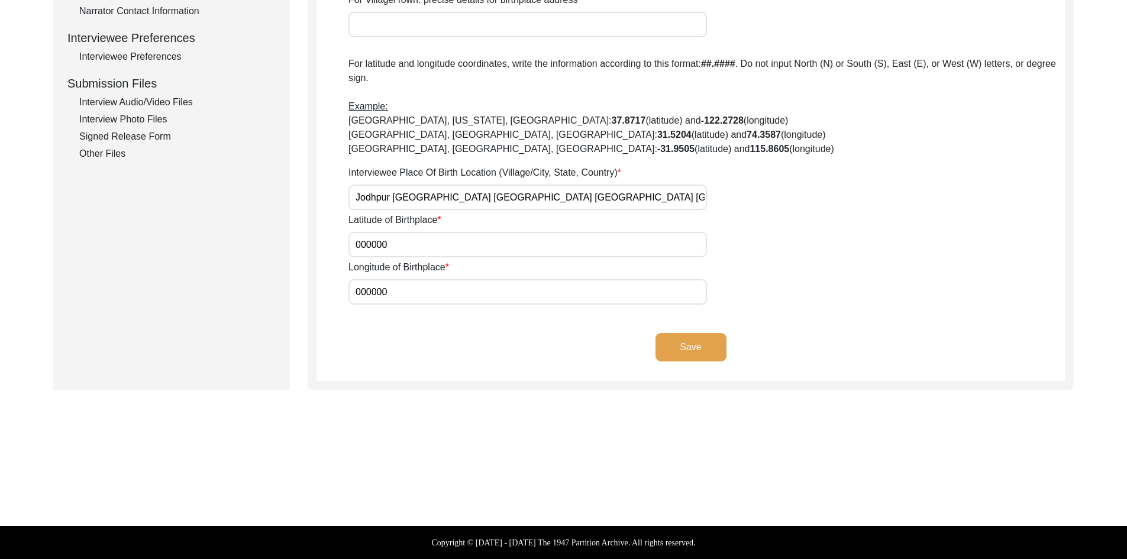
click at [326, 284] on app-birthplace-location "Birthplace Location House [GEOGRAPHIC_DATA]/Village [GEOGRAPHIC_DATA] [PERSON_N…" at bounding box center [691, 7] width 748 height 747
drag, startPoint x: 535, startPoint y: 196, endPoint x: 342, endPoint y: 198, distance: 192.9
click at [342, 198] on app-birthplace-location "Birthplace Location House [GEOGRAPHIC_DATA]/Village [GEOGRAPHIC_DATA] [PERSON_N…" at bounding box center [691, 7] width 748 height 747
drag, startPoint x: 393, startPoint y: 243, endPoint x: 334, endPoint y: 246, distance: 59.8
click at [334, 246] on app-birthplace-location "Birthplace Location House [GEOGRAPHIC_DATA]/Village [GEOGRAPHIC_DATA] [PERSON_N…" at bounding box center [691, 7] width 748 height 747
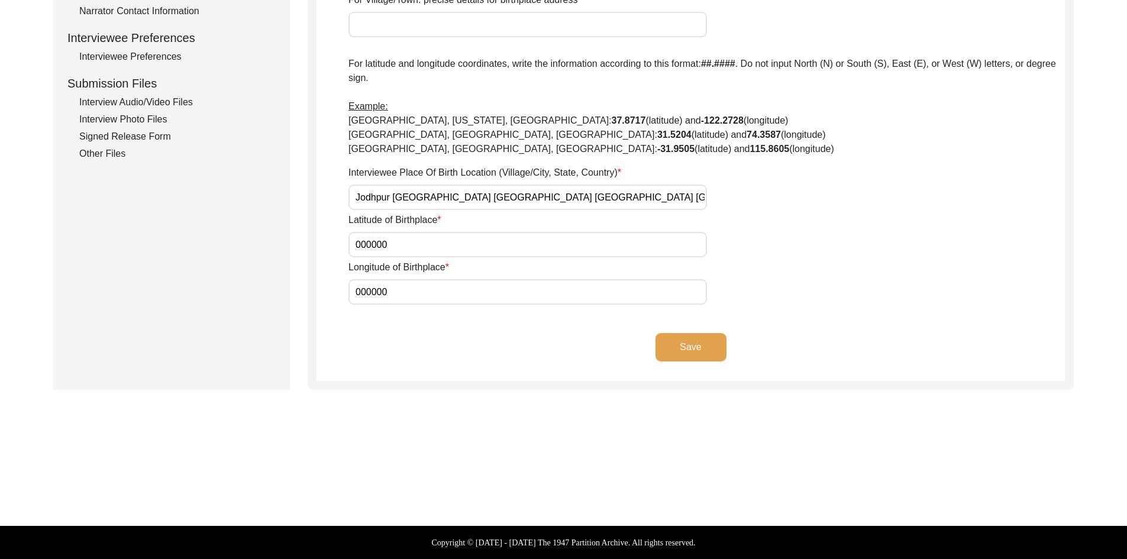
drag, startPoint x: 395, startPoint y: 289, endPoint x: 318, endPoint y: 256, distance: 83.4
click at [319, 289] on app-birthplace-location "Birthplace Location House [GEOGRAPHIC_DATA]/Village [GEOGRAPHIC_DATA] [PERSON_N…" at bounding box center [691, 7] width 748 height 747
drag, startPoint x: 402, startPoint y: 245, endPoint x: 357, endPoint y: 244, distance: 45.0
click at [357, 244] on input "000000" at bounding box center [528, 244] width 359 height 25
drag, startPoint x: 401, startPoint y: 296, endPoint x: 325, endPoint y: 297, distance: 75.7
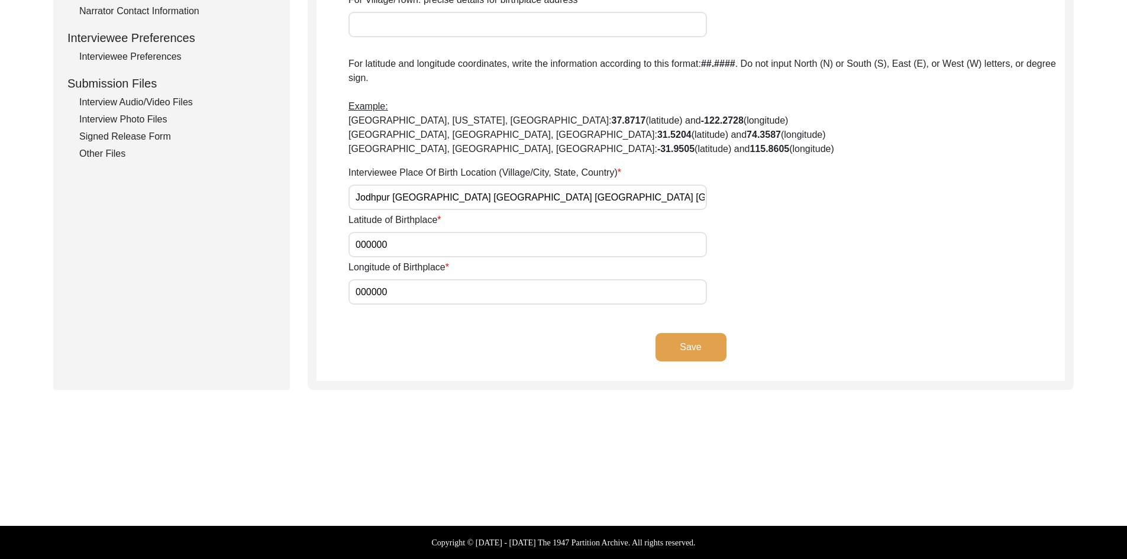
click at [325, 297] on app-birthplace-location "Birthplace Location House [GEOGRAPHIC_DATA]/Village [GEOGRAPHIC_DATA] [PERSON_N…" at bounding box center [691, 7] width 748 height 747
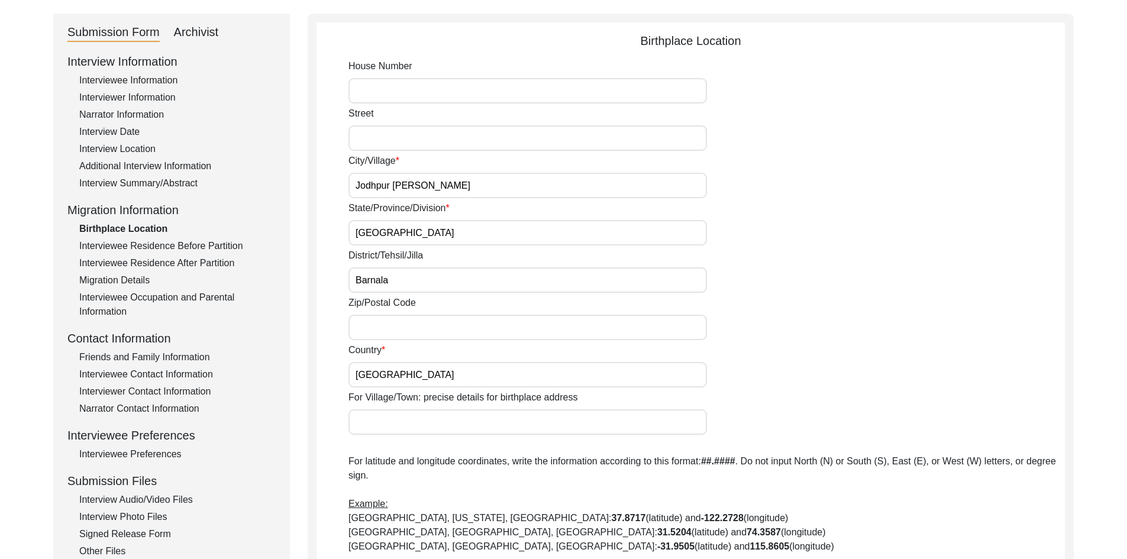
scroll to position [296, 0]
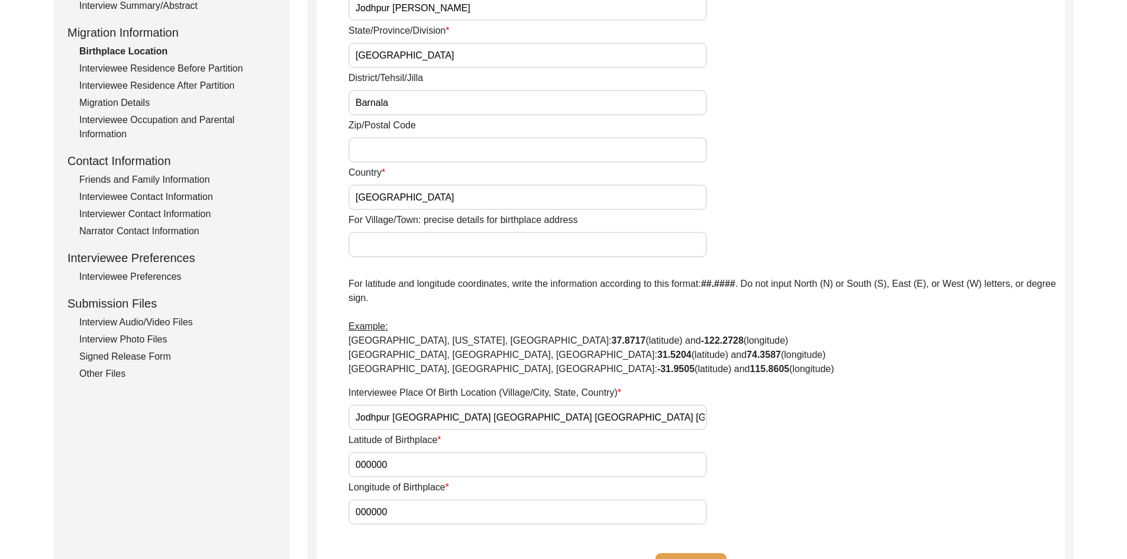
click at [218, 70] on div "Interviewee Residence Before Partition" at bounding box center [177, 69] width 196 height 14
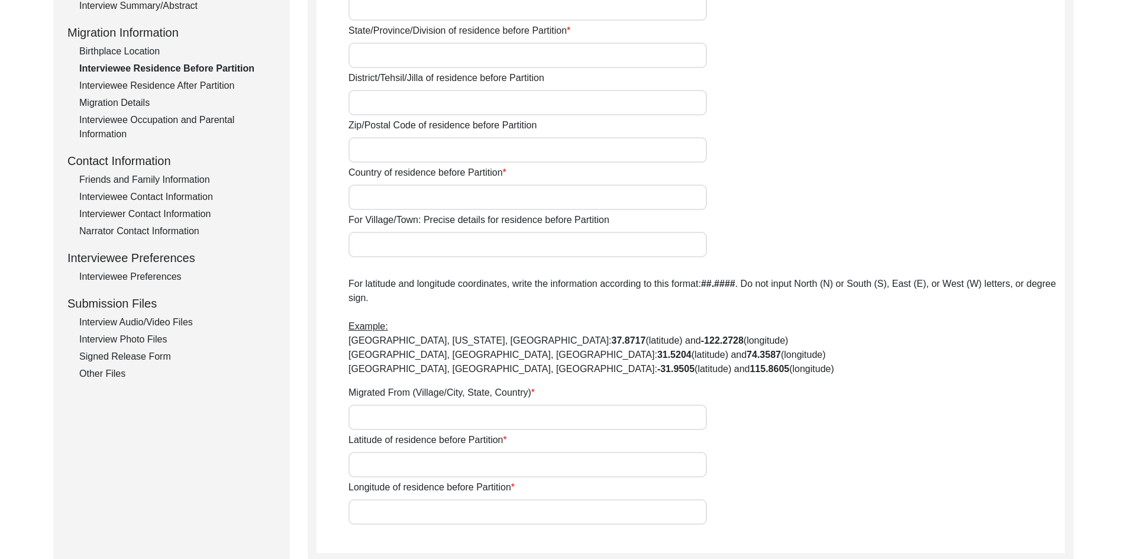
type input "Jodhpur [PERSON_NAME]"
type input "[GEOGRAPHIC_DATA]"
type input "Barnala"
type input "[GEOGRAPHIC_DATA]"
type input "Na"
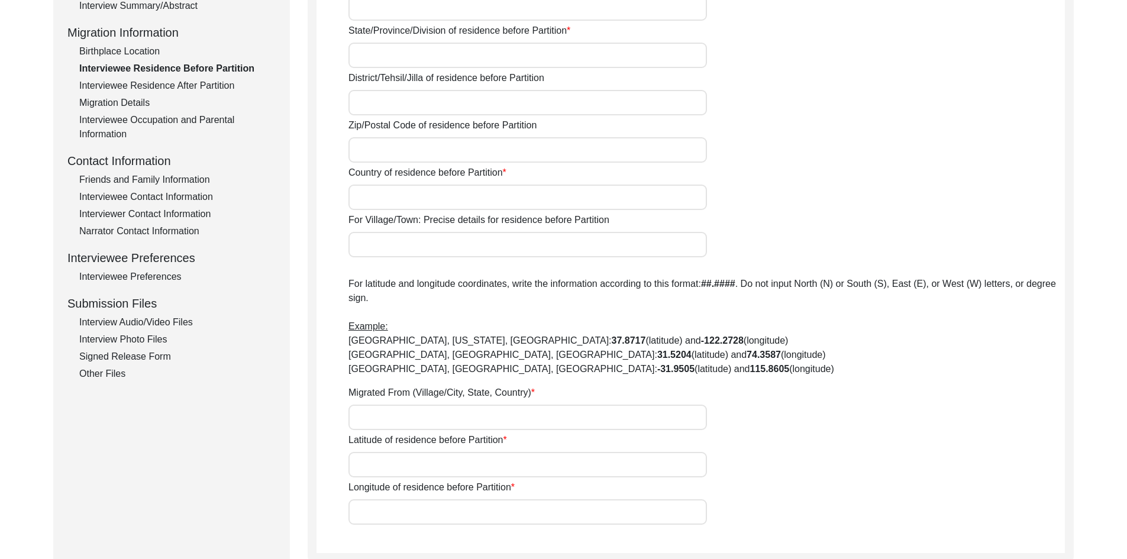
type input "000000"
type input "0000000"
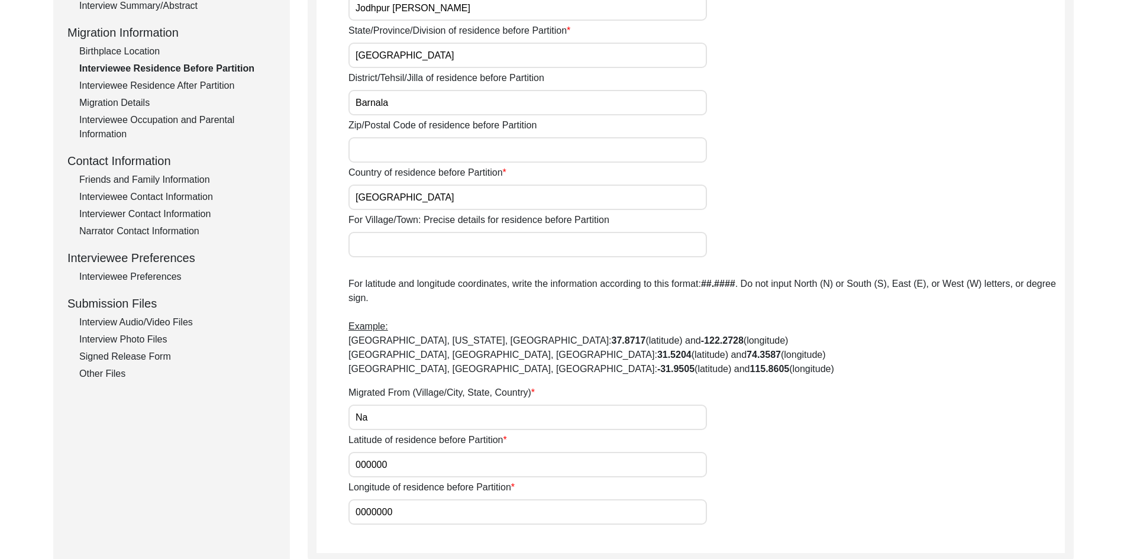
click at [218, 80] on div "Interviewee Residence After Partition" at bounding box center [177, 86] width 196 height 14
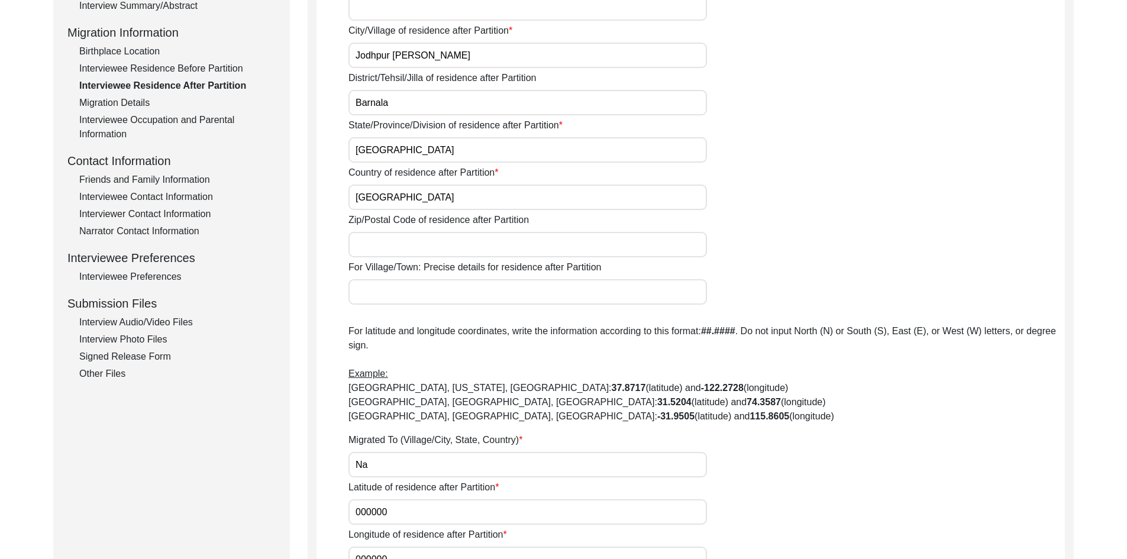
click at [220, 67] on div "Interviewee Residence Before Partition" at bounding box center [177, 69] width 196 height 14
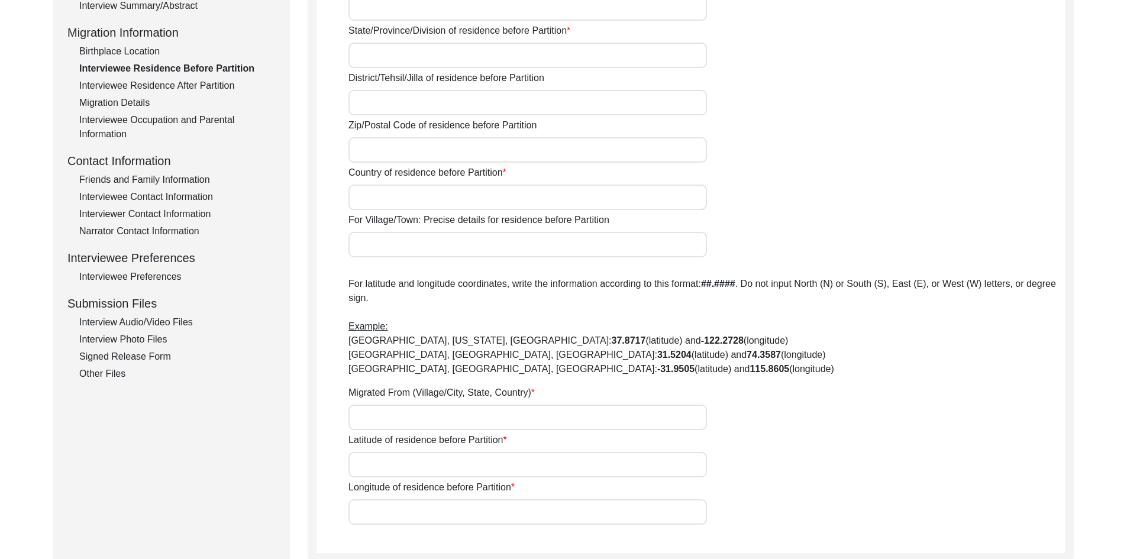
type input "Jodhpur [PERSON_NAME]"
type input "[GEOGRAPHIC_DATA]"
type input "Barnala"
type input "[GEOGRAPHIC_DATA]"
type input "Na"
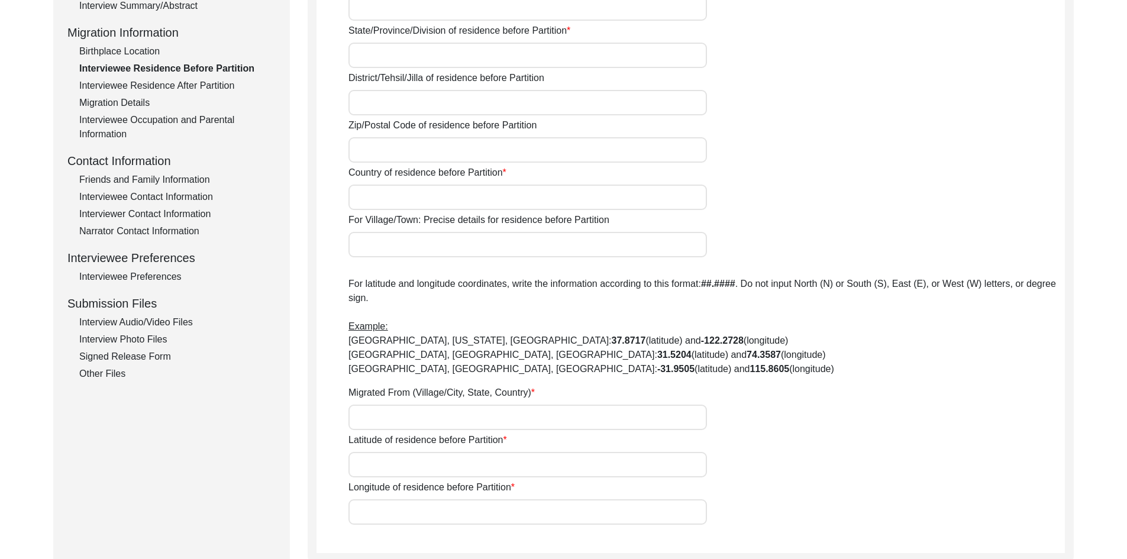
type input "000000"
type input "0000000"
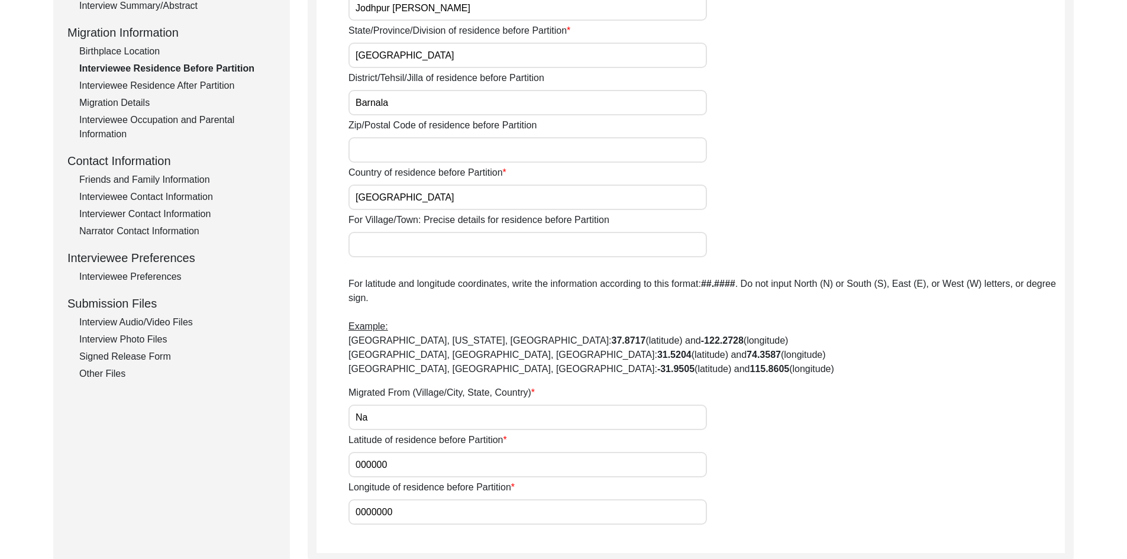
click at [220, 85] on div "Interviewee Residence After Partition" at bounding box center [177, 86] width 196 height 14
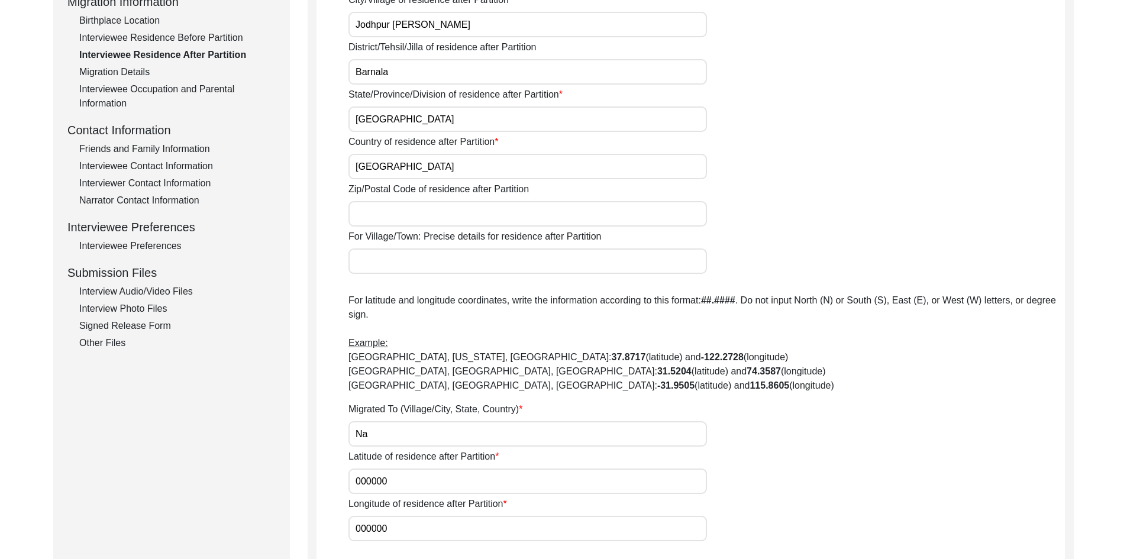
scroll to position [355, 0]
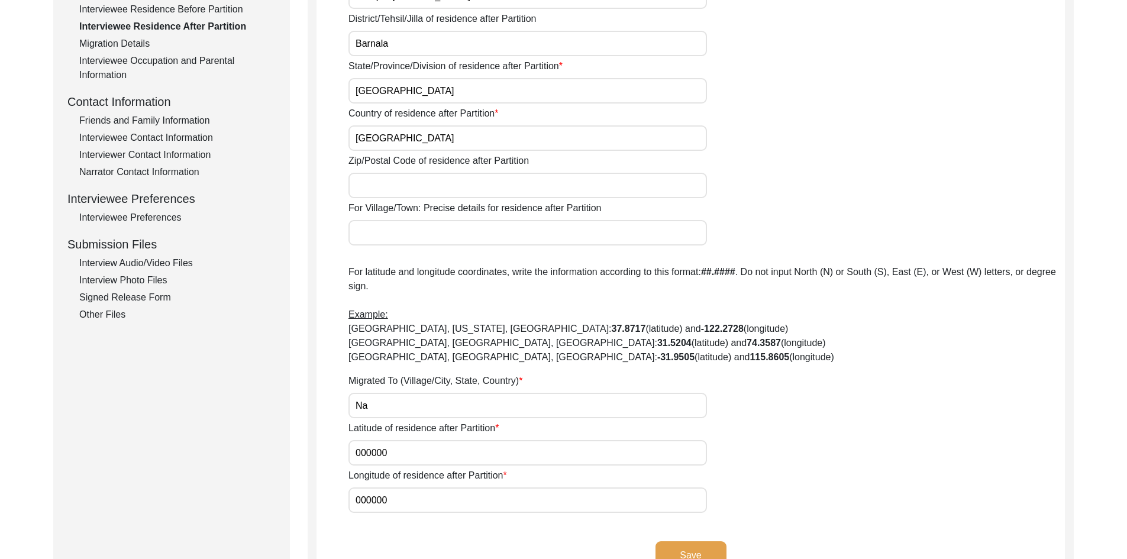
drag, startPoint x: 401, startPoint y: 404, endPoint x: 354, endPoint y: 408, distance: 46.9
click at [354, 408] on input "Na" at bounding box center [528, 405] width 359 height 25
drag, startPoint x: 398, startPoint y: 449, endPoint x: 350, endPoint y: 452, distance: 48.6
click at [350, 452] on input "000000" at bounding box center [528, 452] width 359 height 25
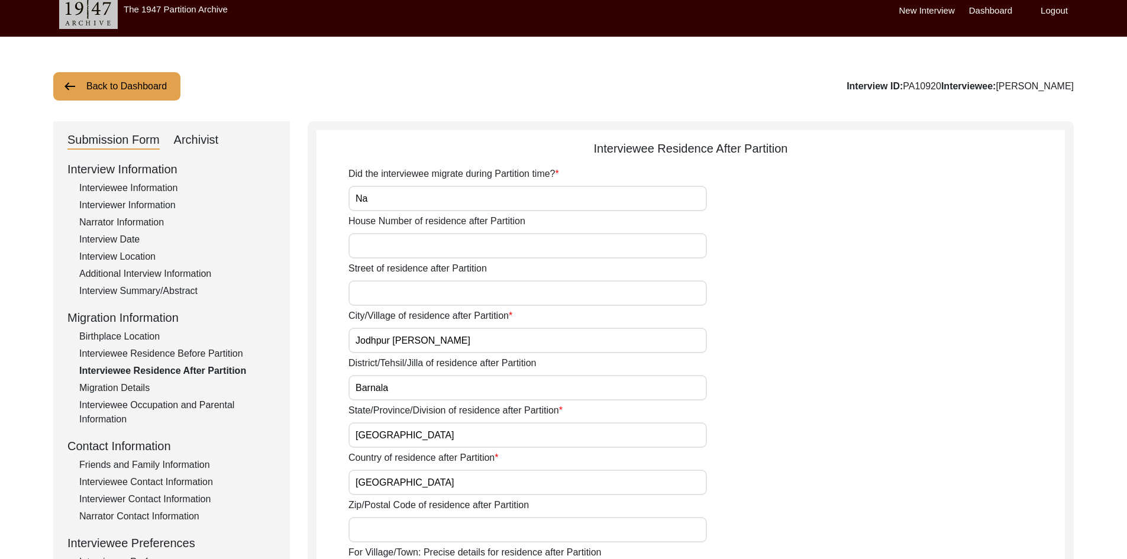
scroll to position [0, 0]
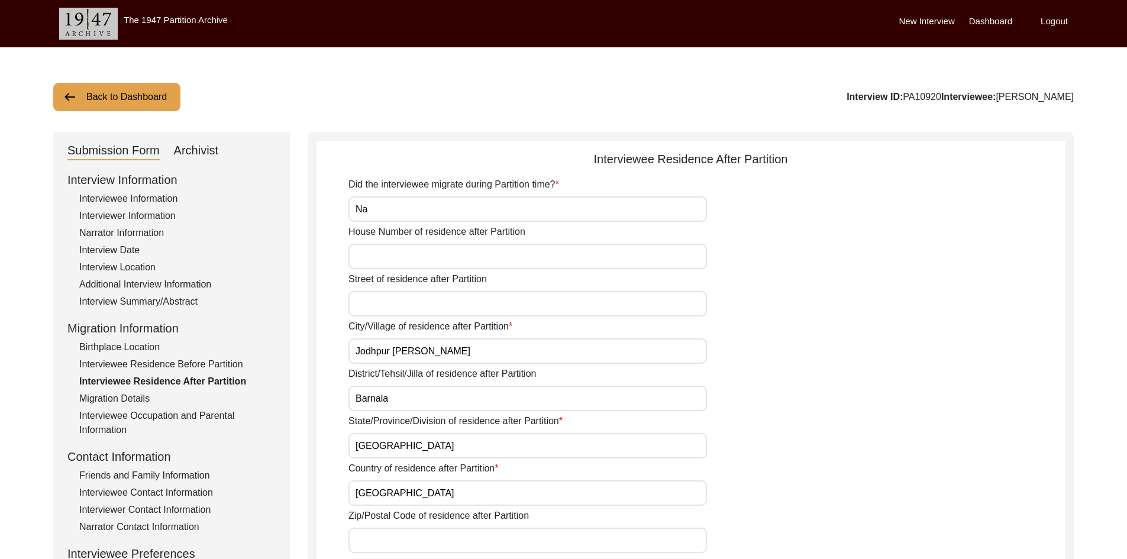
drag, startPoint x: 954, startPoint y: 97, endPoint x: 914, endPoint y: 93, distance: 40.4
click at [914, 93] on div "Interview ID: PA10920 Interviewee: [PERSON_NAME]" at bounding box center [960, 97] width 227 height 14
click at [903, 93] on b "Interview ID:" at bounding box center [875, 97] width 56 height 10
drag, startPoint x: 433, startPoint y: 352, endPoint x: 353, endPoint y: 324, distance: 84.8
click at [354, 351] on input "Jodhpur [PERSON_NAME]" at bounding box center [528, 350] width 359 height 25
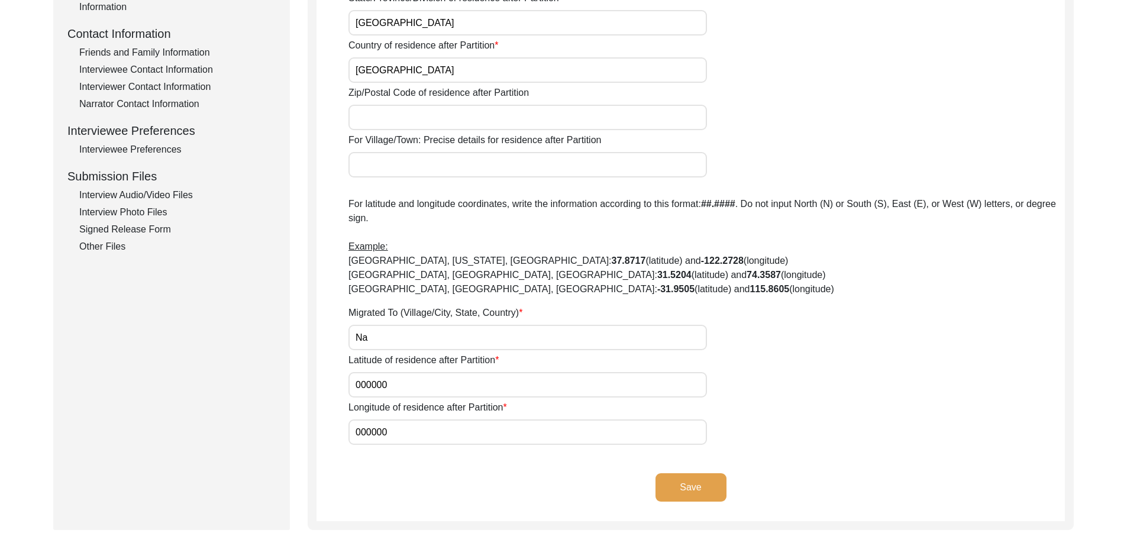
drag, startPoint x: 754, startPoint y: 303, endPoint x: 754, endPoint y: 392, distance: 88.8
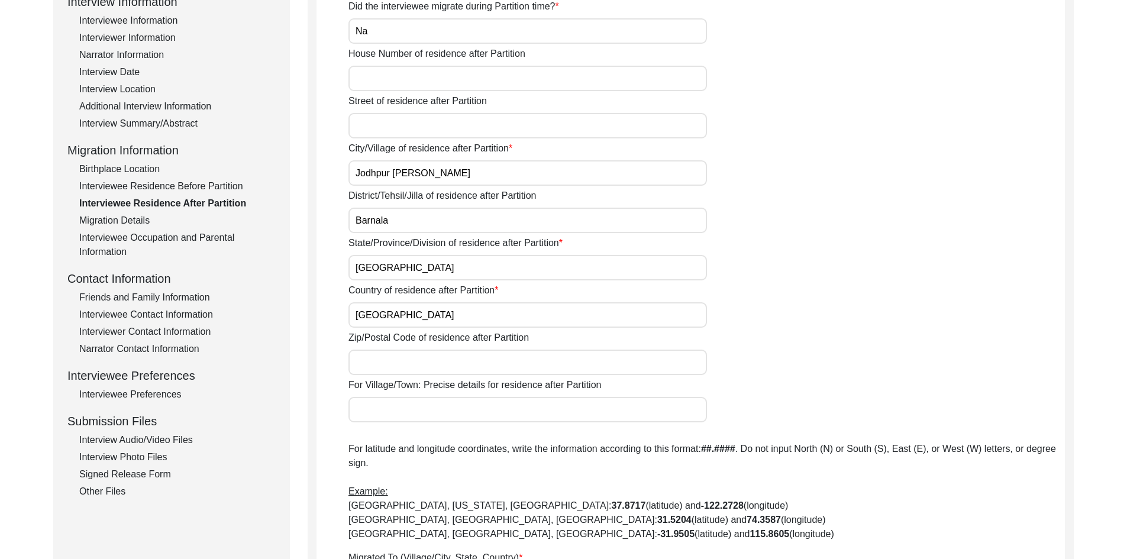
drag, startPoint x: 773, startPoint y: 235, endPoint x: 775, endPoint y: 175, distance: 61.0
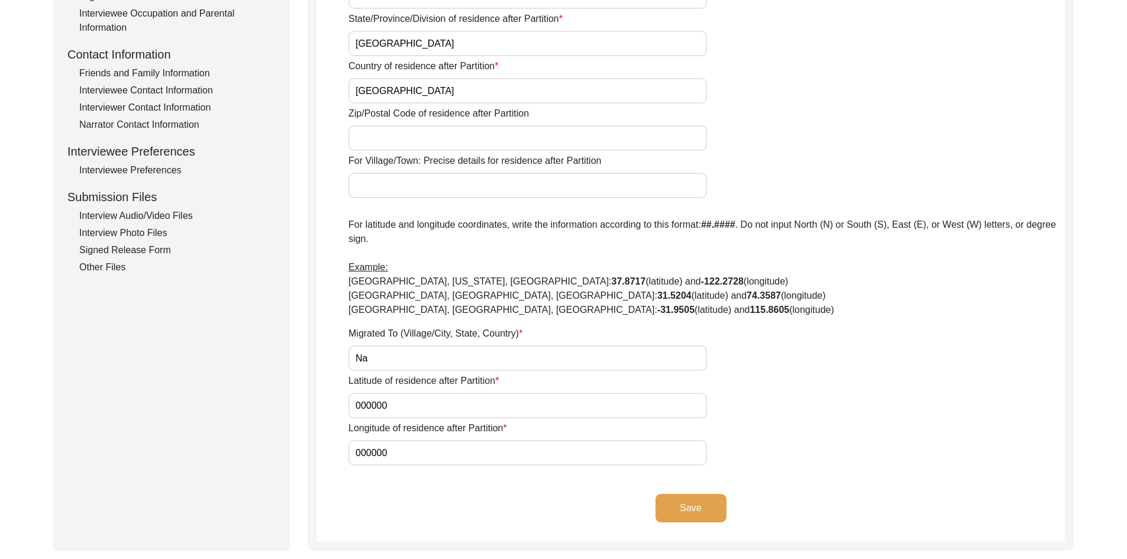
drag, startPoint x: 781, startPoint y: 388, endPoint x: 745, endPoint y: 467, distance: 86.6
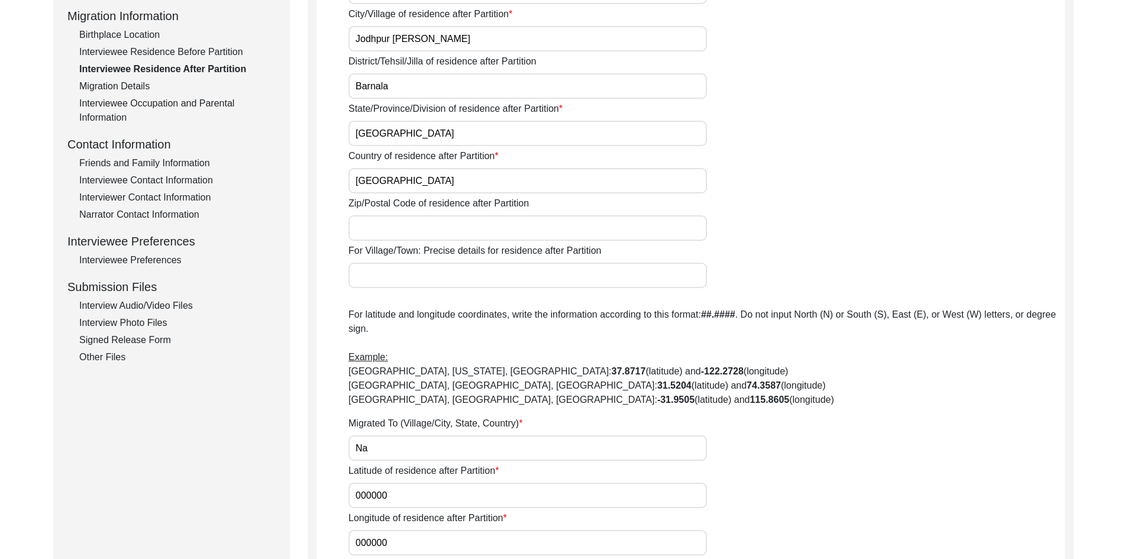
scroll to position [123, 0]
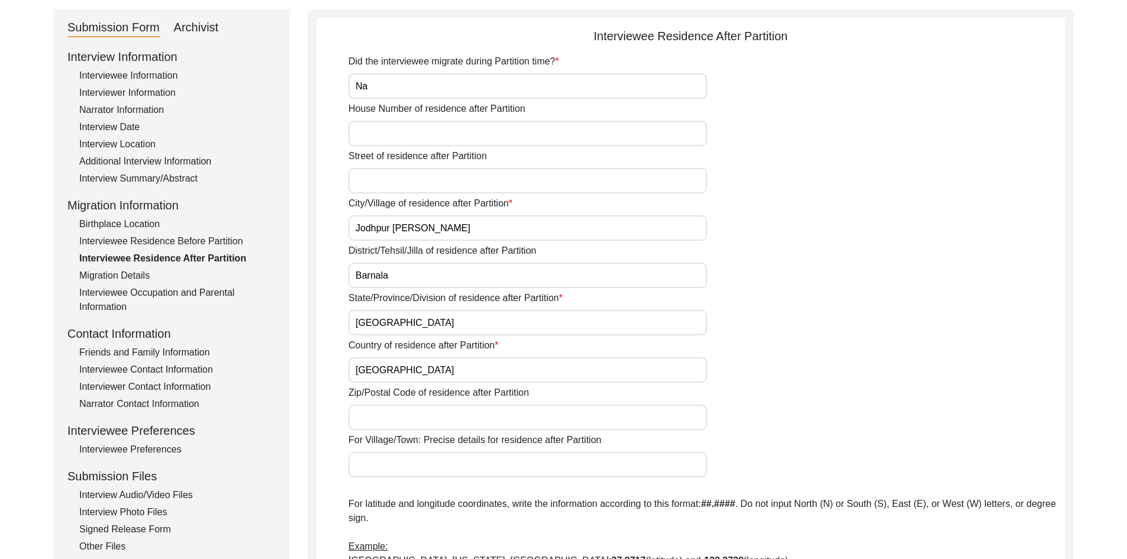
drag, startPoint x: 801, startPoint y: 324, endPoint x: 814, endPoint y: 230, distance: 94.9
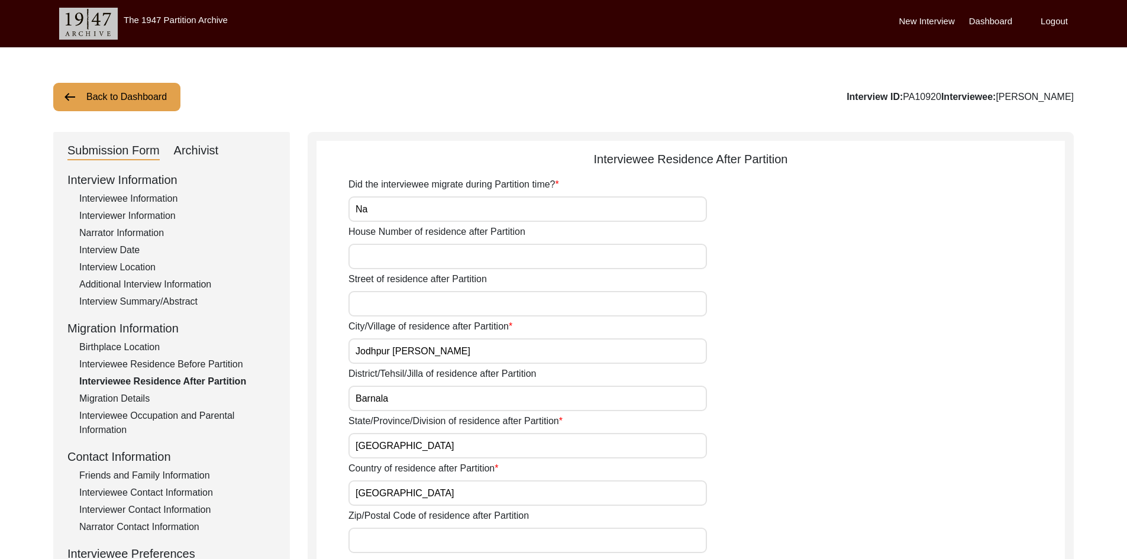
drag, startPoint x: 921, startPoint y: 95, endPoint x: 961, endPoint y: 91, distance: 40.4
click at [961, 91] on div "Interview ID: PA10920 Interviewee: [PERSON_NAME]" at bounding box center [960, 97] width 227 height 14
copy div "PA10920"
